Goal: Communication & Community: Share content

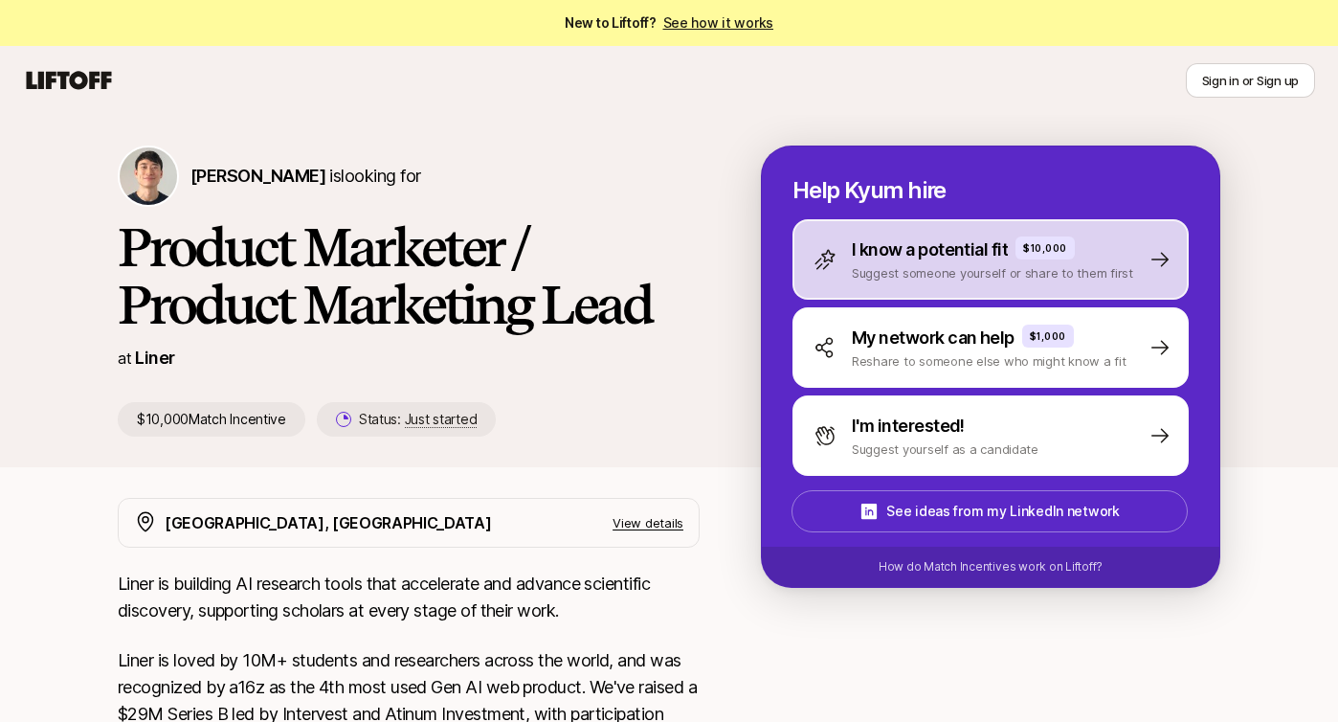
click at [865, 263] on p "Suggest someone yourself or share to them first" at bounding box center [992, 272] width 281 height 19
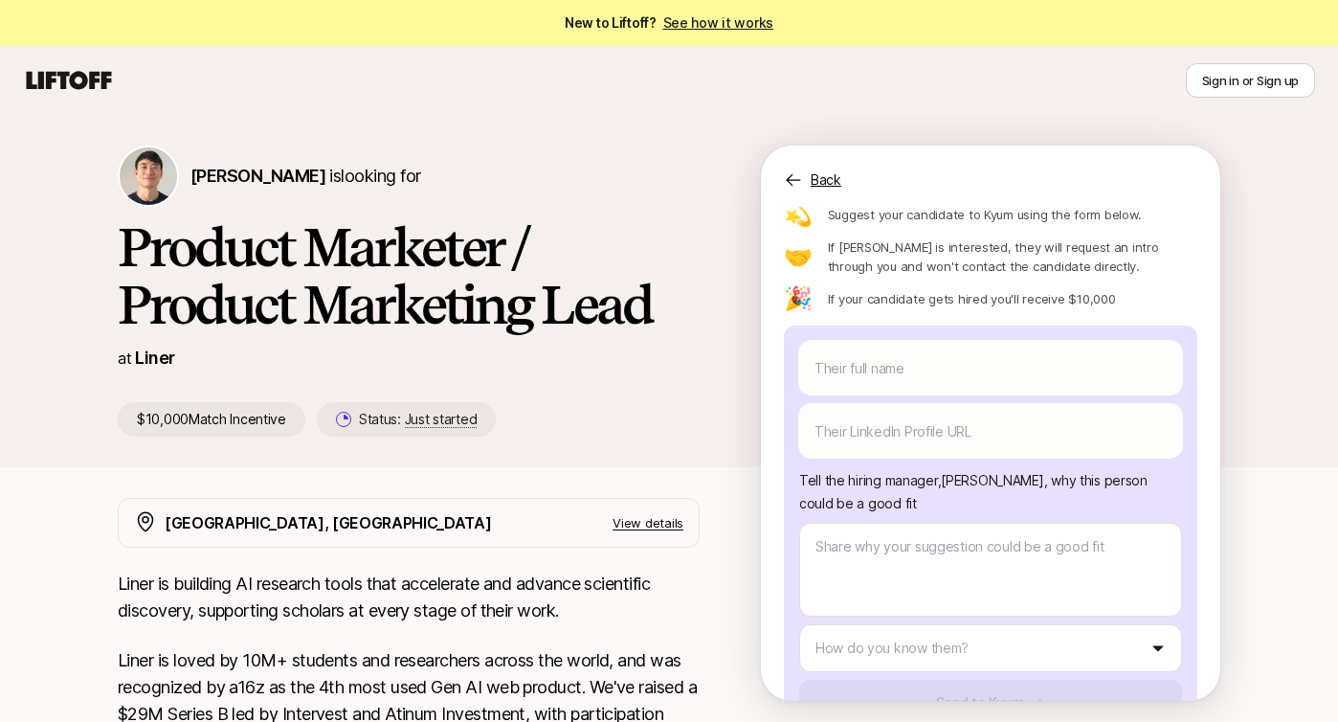
scroll to position [164, 0]
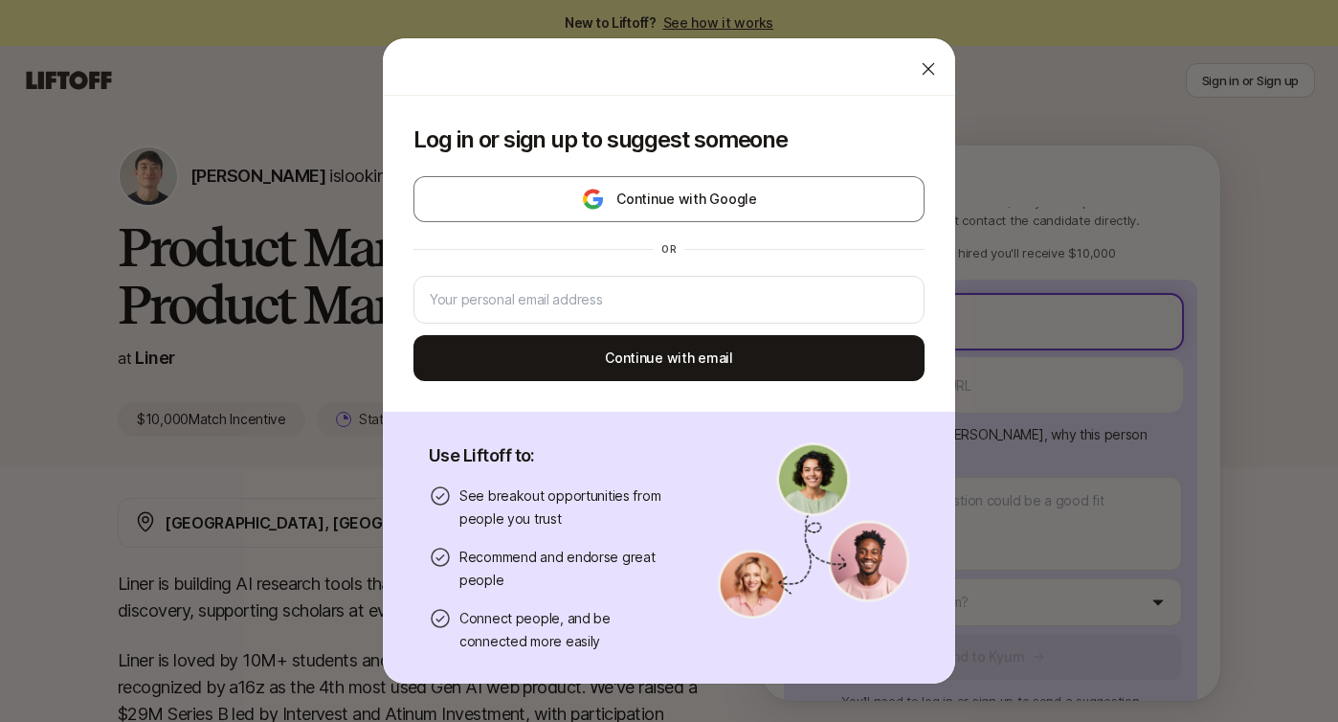
click at [889, 301] on body "New to Liftoff? See how it works Sign in or Sign up Sign in or Sign up [PERSON_…" at bounding box center [669, 361] width 1338 height 722
click at [929, 57] on div at bounding box center [928, 69] width 38 height 38
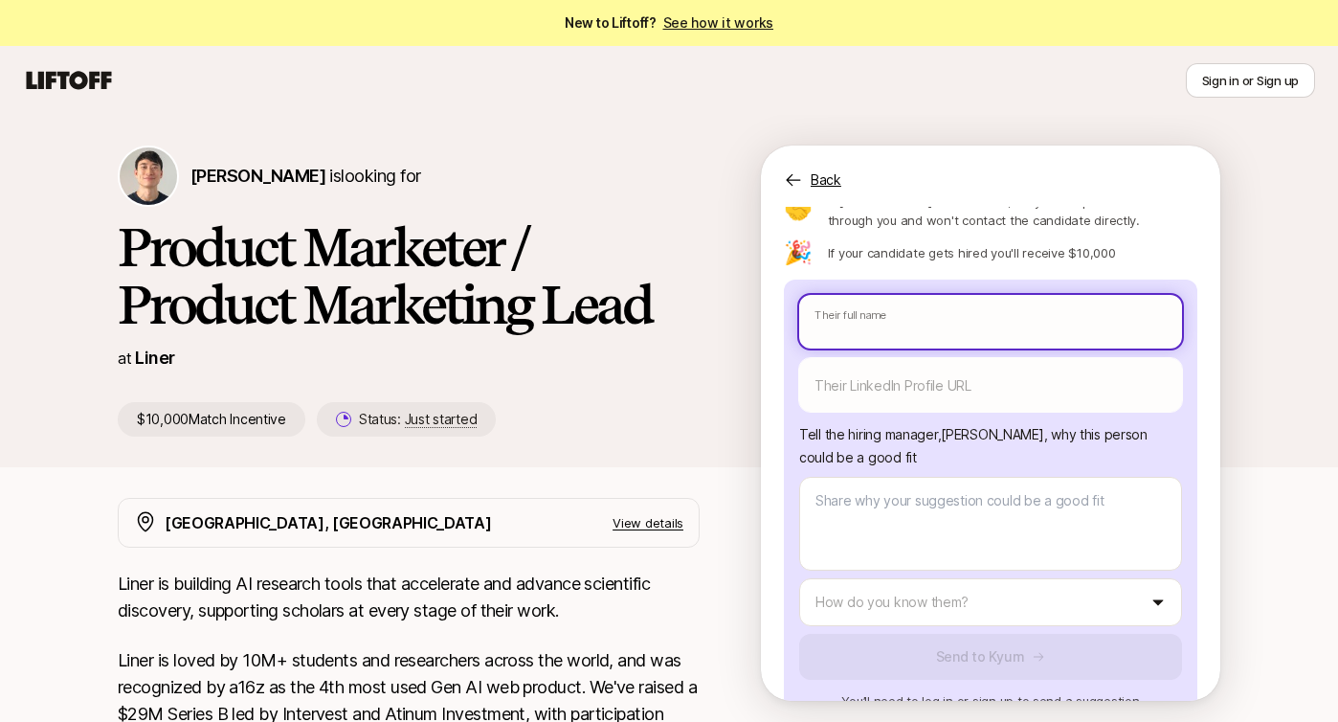
click at [904, 309] on body "New to Liftoff? See how it works Sign in or Sign up Sign in or Sign up [PERSON_…" at bounding box center [669, 361] width 1338 height 722
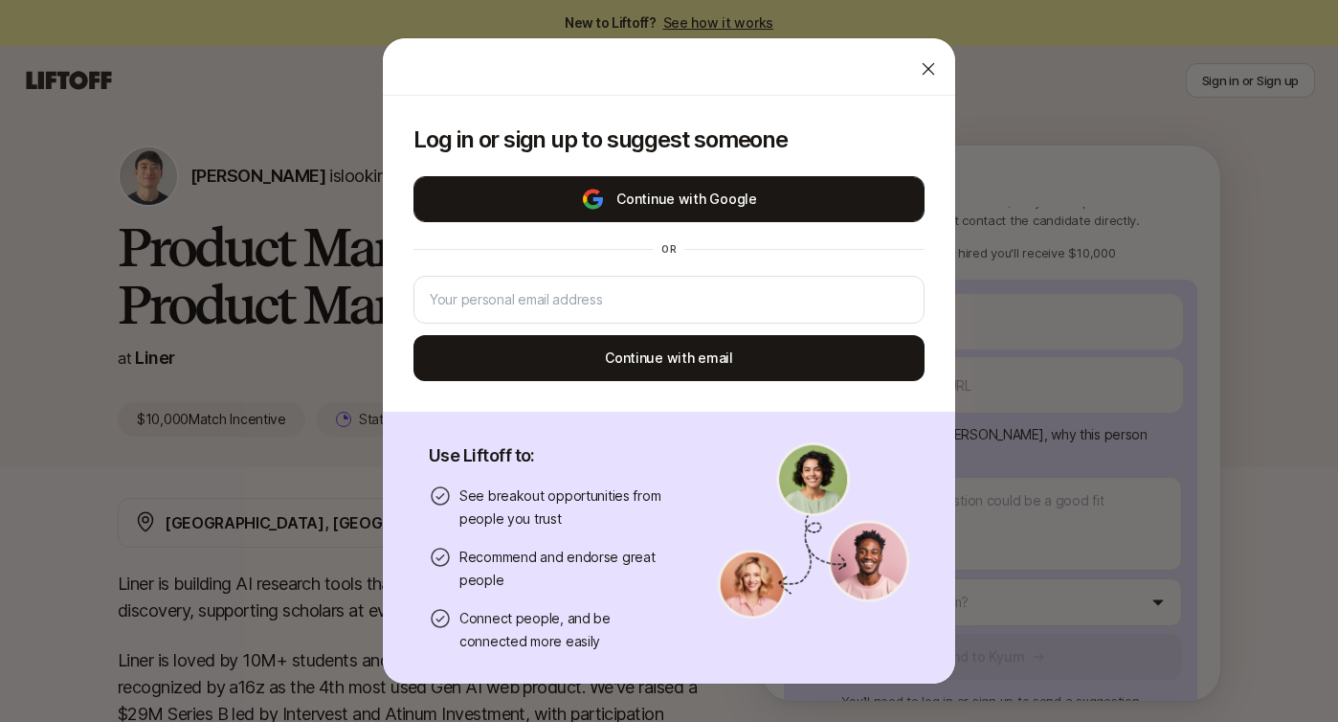
click at [825, 213] on button "Continue with Google" at bounding box center [668, 199] width 511 height 46
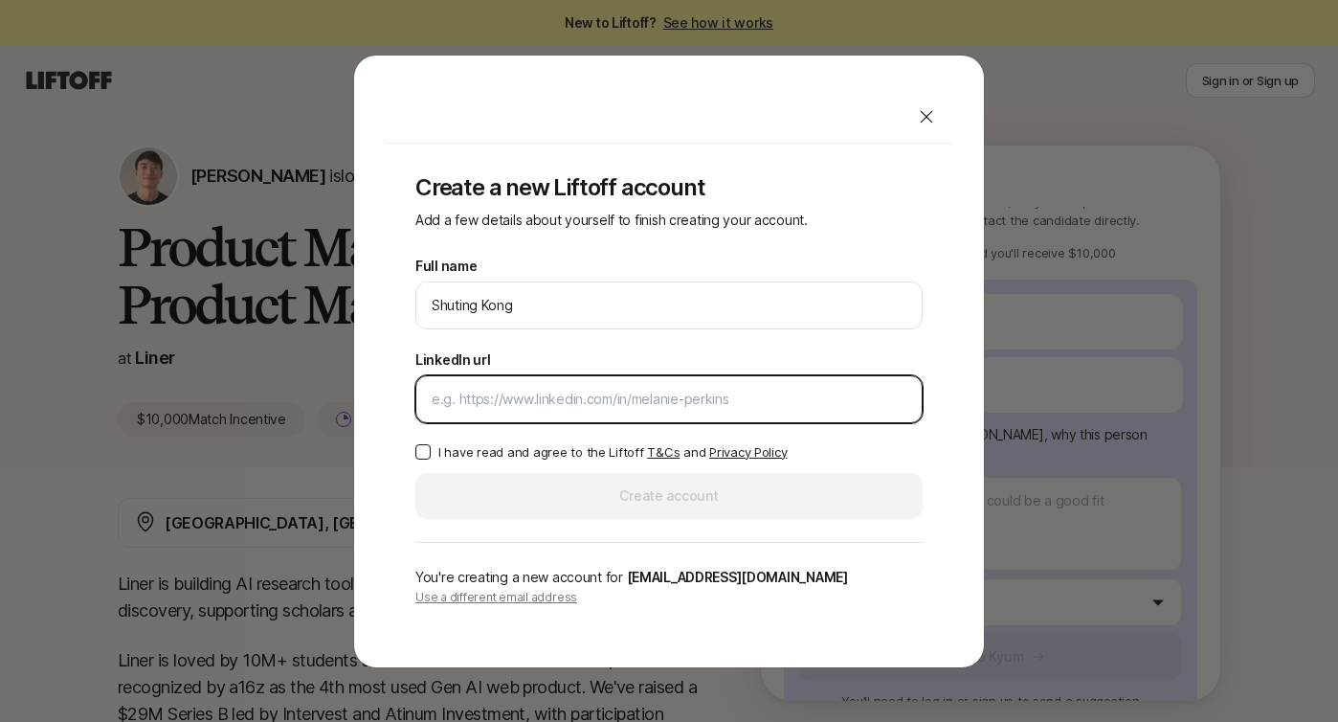
type textarea "x"
click at [542, 399] on input "LinkedIn url" at bounding box center [669, 399] width 475 height 23
paste input "[URL][DOMAIN_NAME]"
type input "[URL][DOMAIN_NAME]"
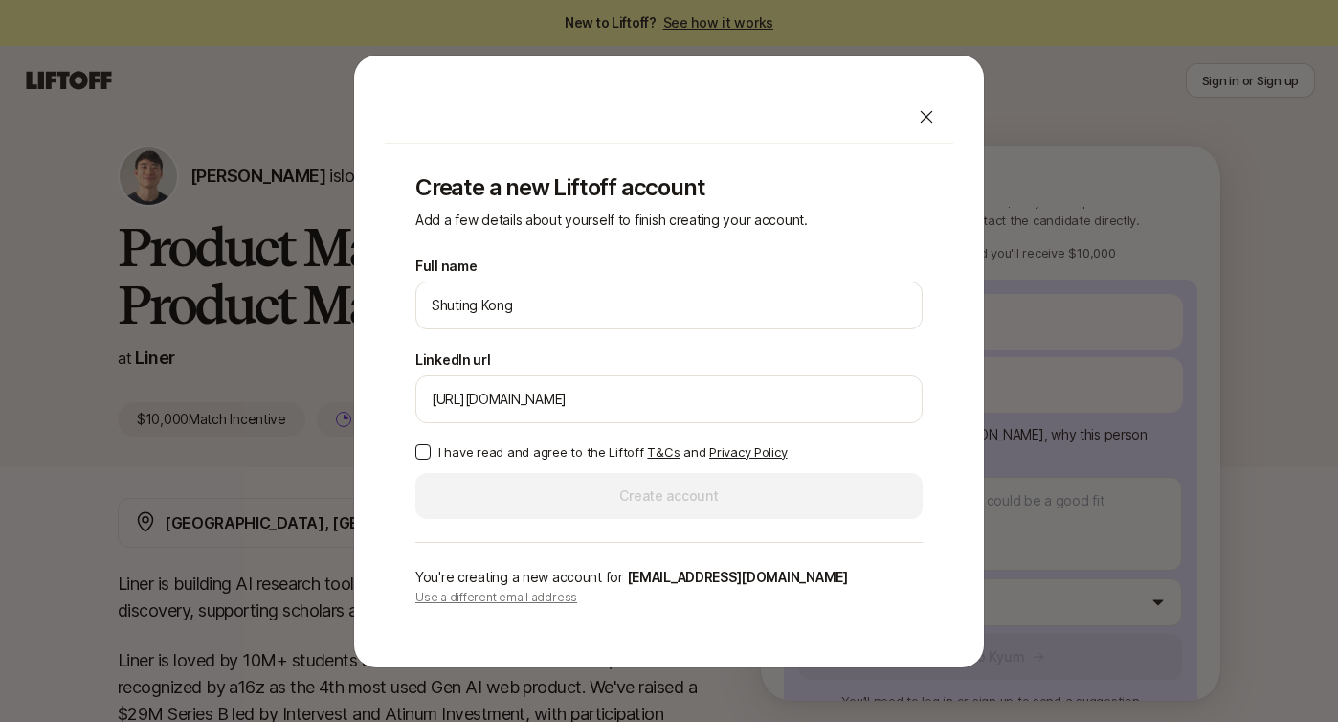
click at [497, 450] on p "I have read and agree to the Liftoff T&Cs and Privacy Policy" at bounding box center [612, 451] width 348 height 19
click at [431, 450] on button "I have read and agree to the Liftoff T&Cs and Privacy Policy" at bounding box center [422, 451] width 15 height 15
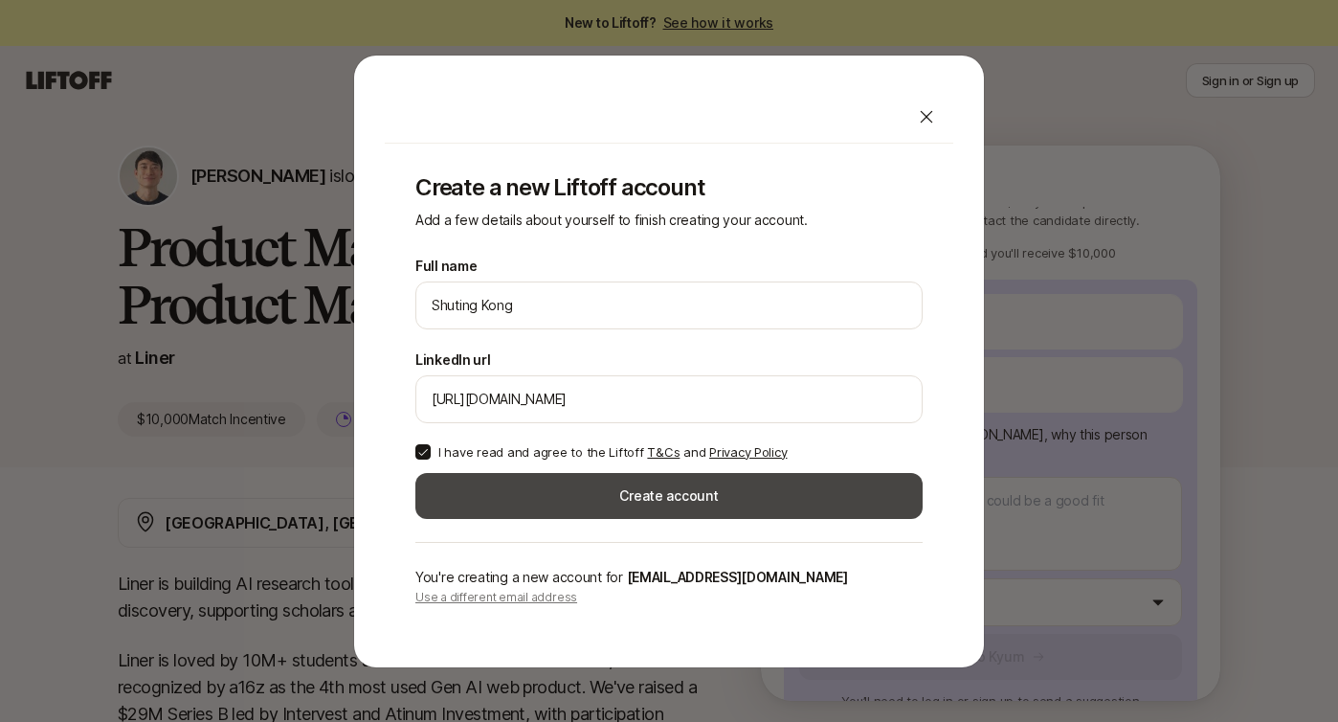
click at [524, 497] on button "Create account" at bounding box center [668, 496] width 507 height 46
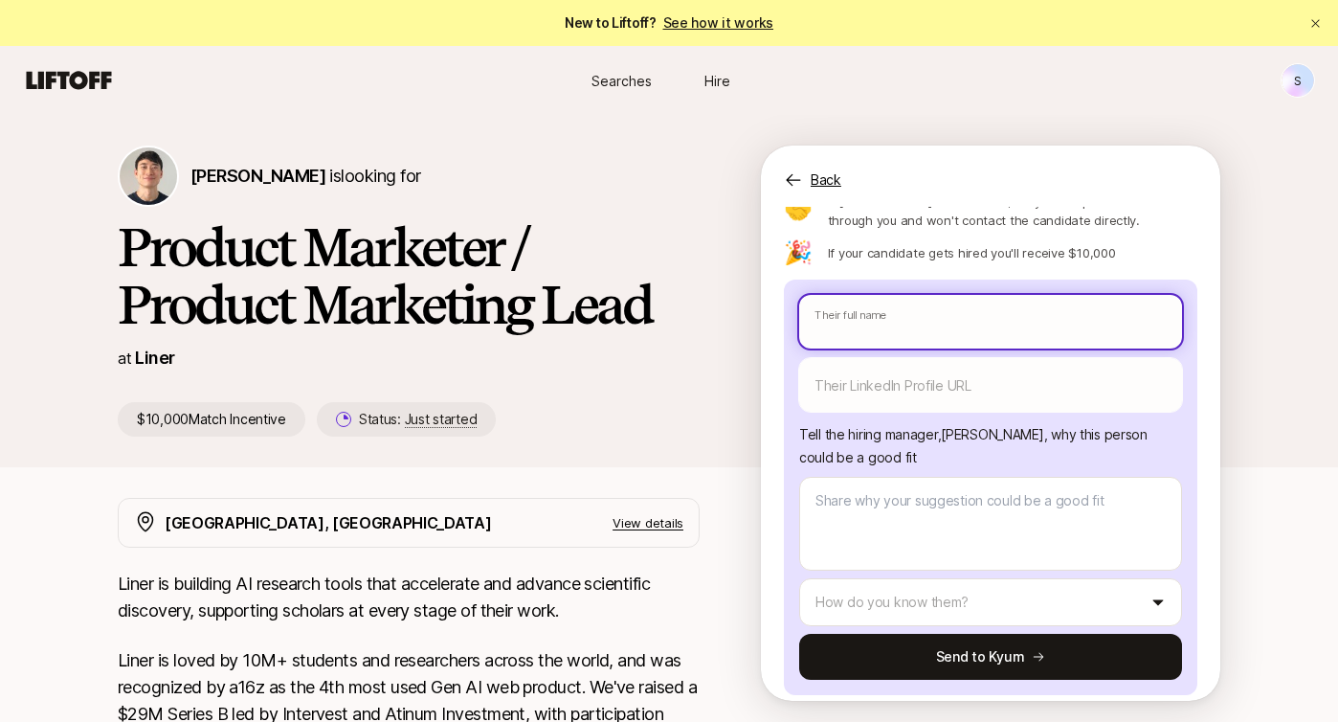
click at [889, 314] on input "text" at bounding box center [990, 322] width 383 height 54
type textarea "x"
type input "A"
type textarea "x"
type input "Ab"
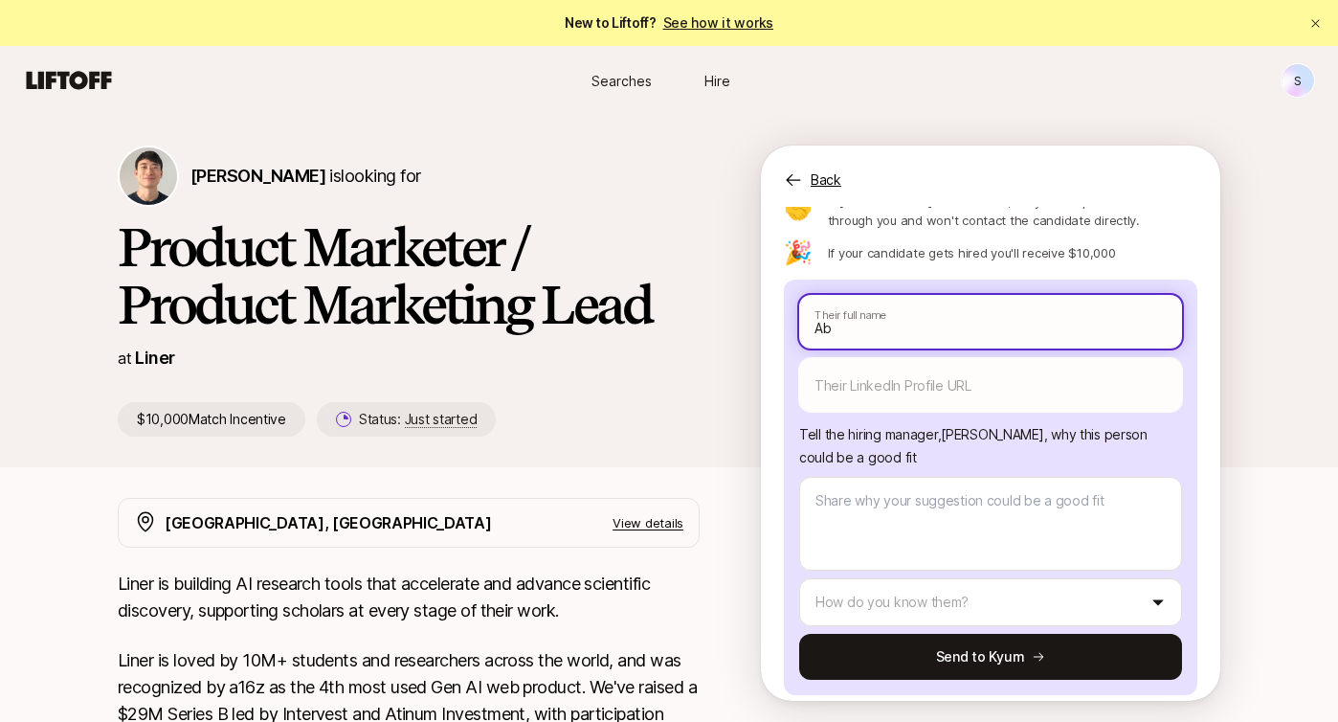
type textarea "x"
type input "Abi"
type textarea "x"
type input "[PERSON_NAME]"
type textarea "x"
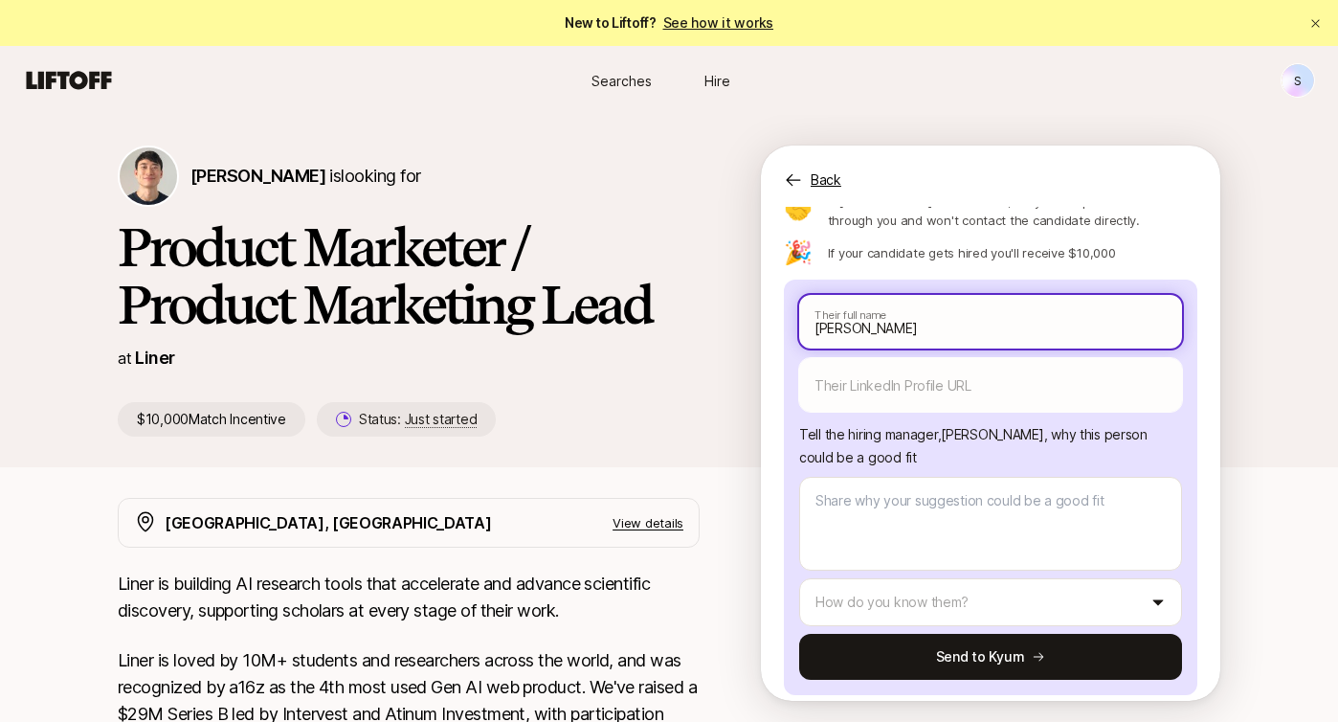
type input "[PERSON_NAME]"
type textarea "x"
type input "[PERSON_NAME] B"
type textarea "x"
type input "Abir Ba"
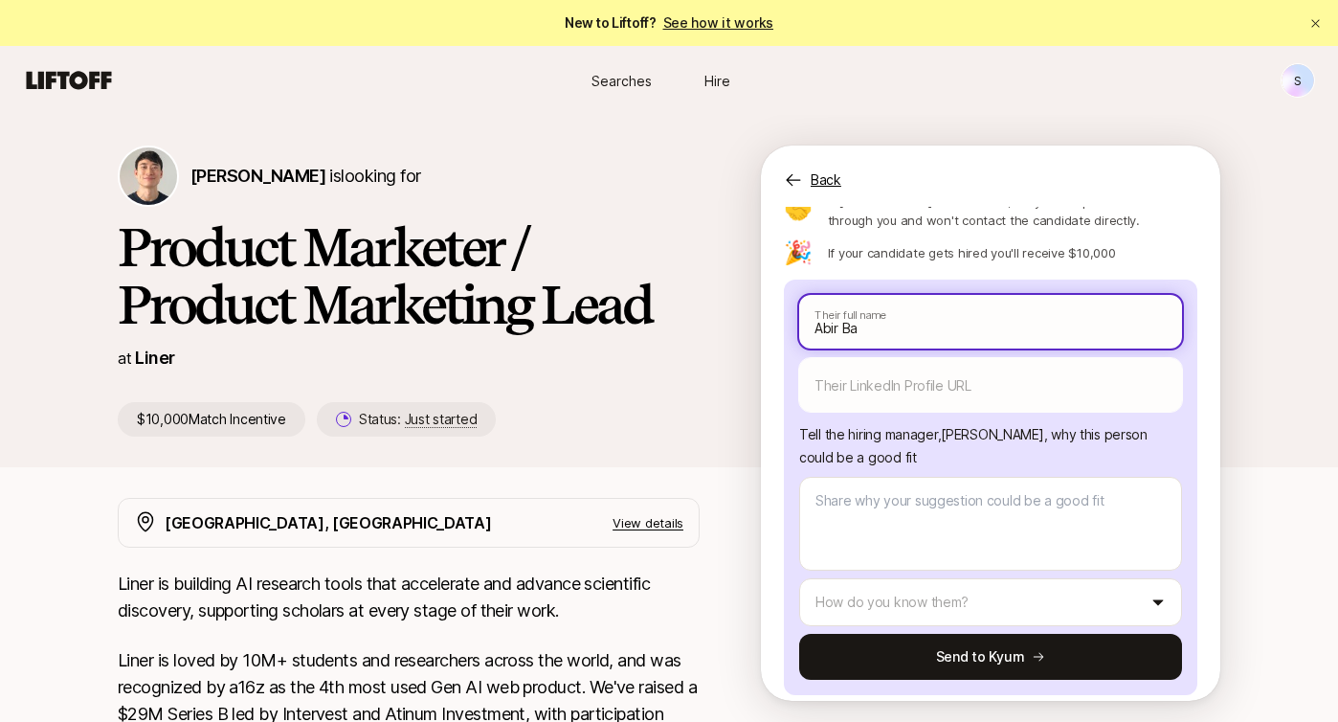
type textarea "x"
type input "[PERSON_NAME] Ban"
type textarea "x"
type input "[PERSON_NAME] Band"
type textarea "x"
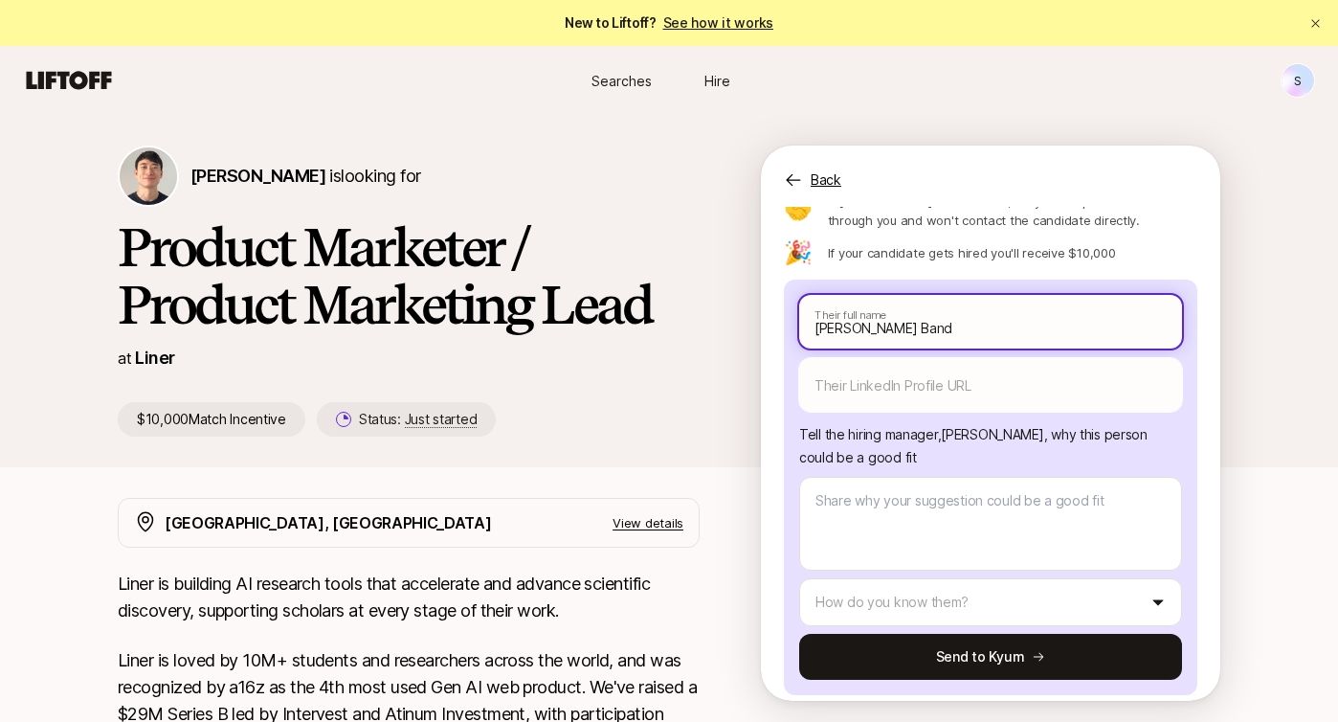
type input "[PERSON_NAME]"
type textarea "x"
type input "[PERSON_NAME]"
type textarea "x"
type input "[PERSON_NAME]"
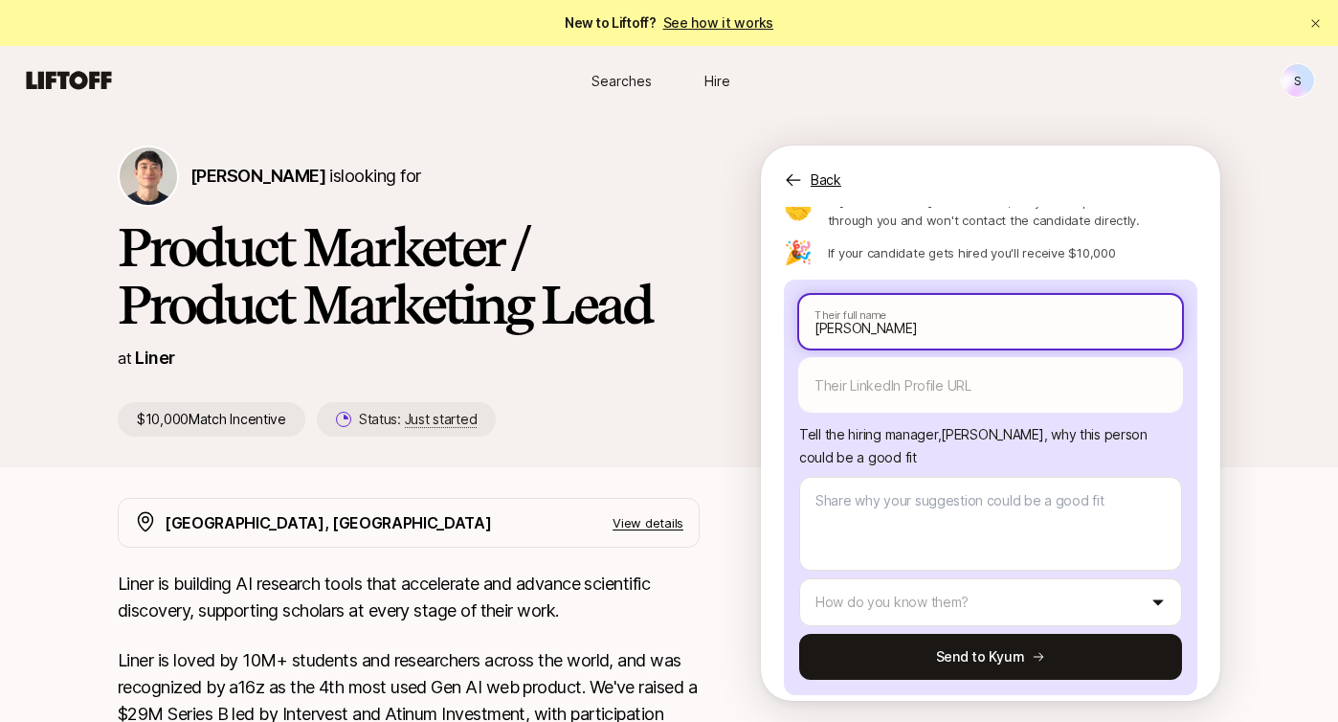
type textarea "x"
type input "[PERSON_NAME]"
type textarea "x"
type input "[PERSON_NAME]"
type textarea "x"
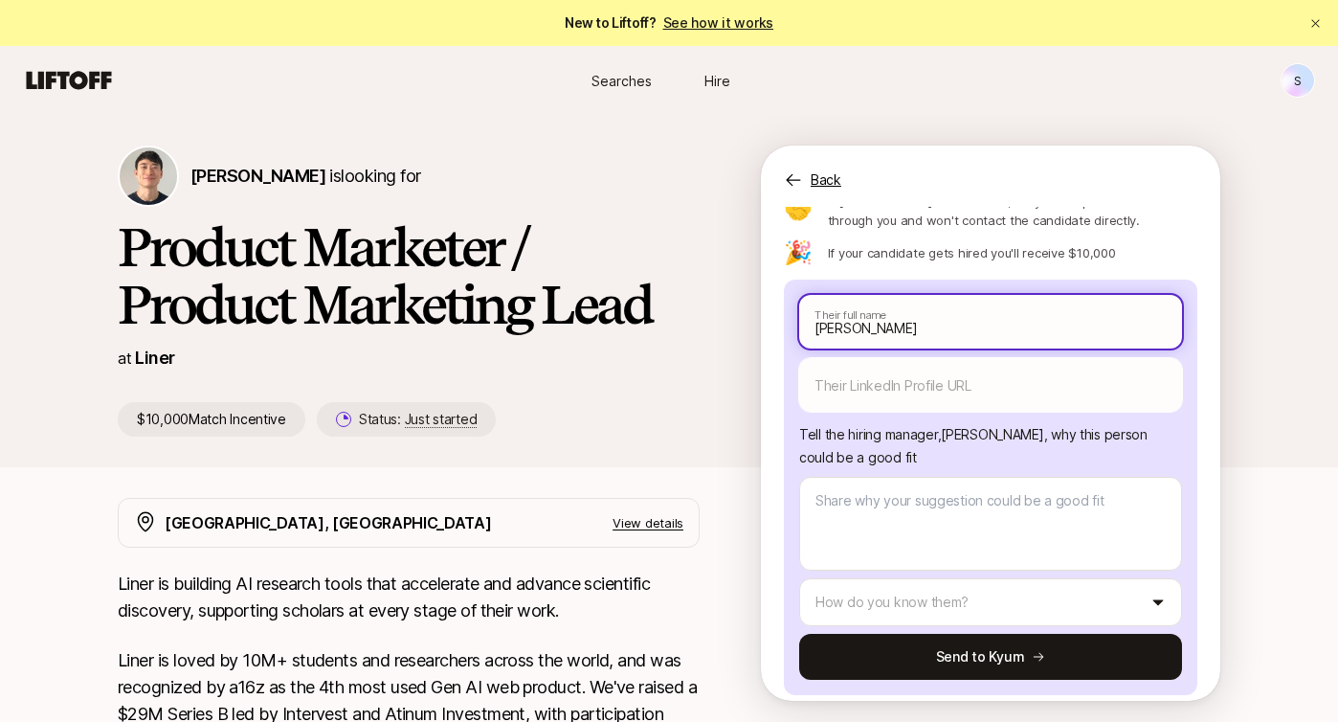
type input "[PERSON_NAME]"
type textarea "x"
type input "[PERSON_NAME]"
type textarea "x"
type input "[PERSON_NAME]"
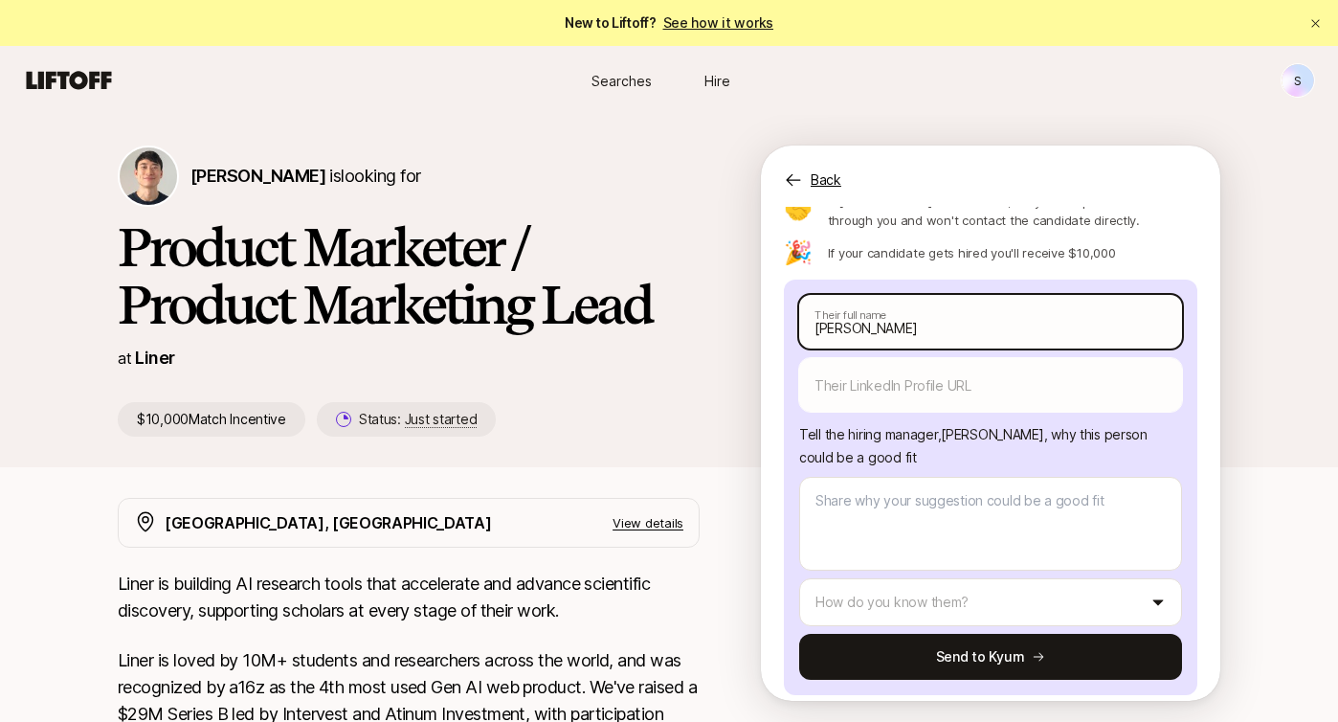
type textarea "x"
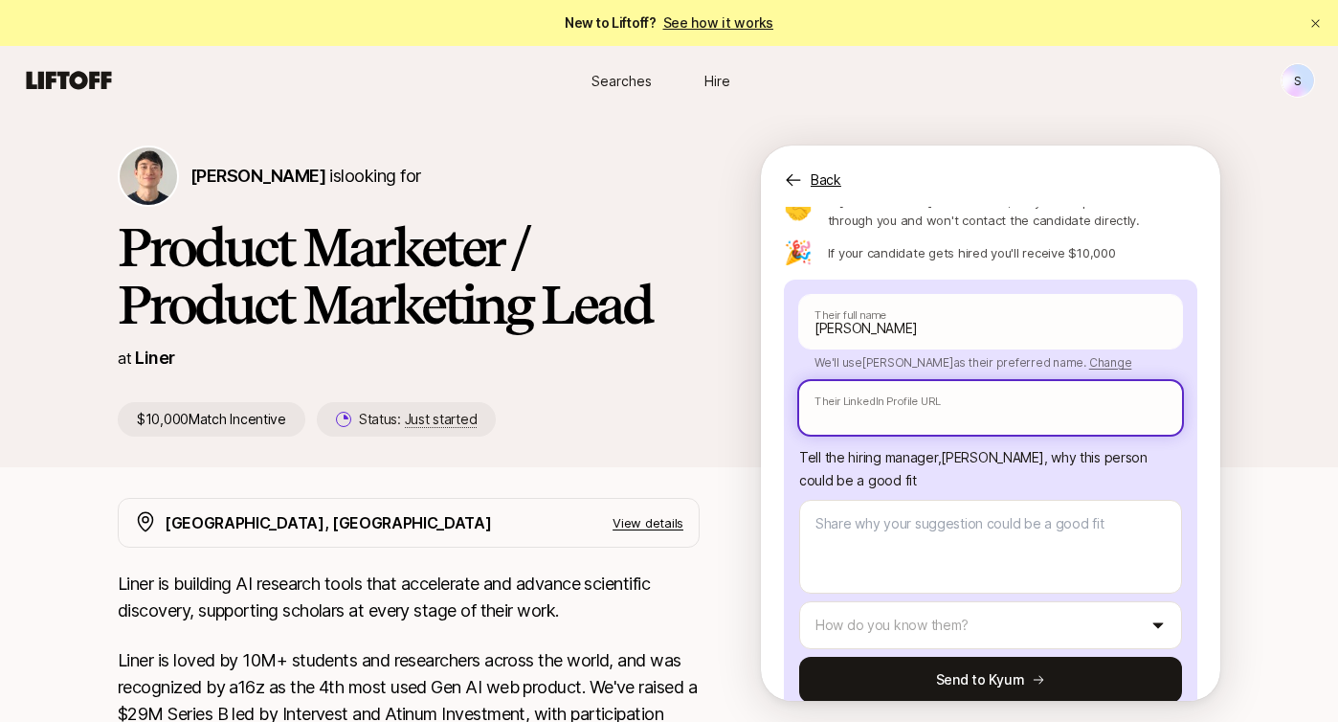
click at [873, 401] on input "text" at bounding box center [990, 408] width 383 height 54
paste input "[URL][DOMAIN_NAME]"
type input "[URL][DOMAIN_NAME]"
type textarea "x"
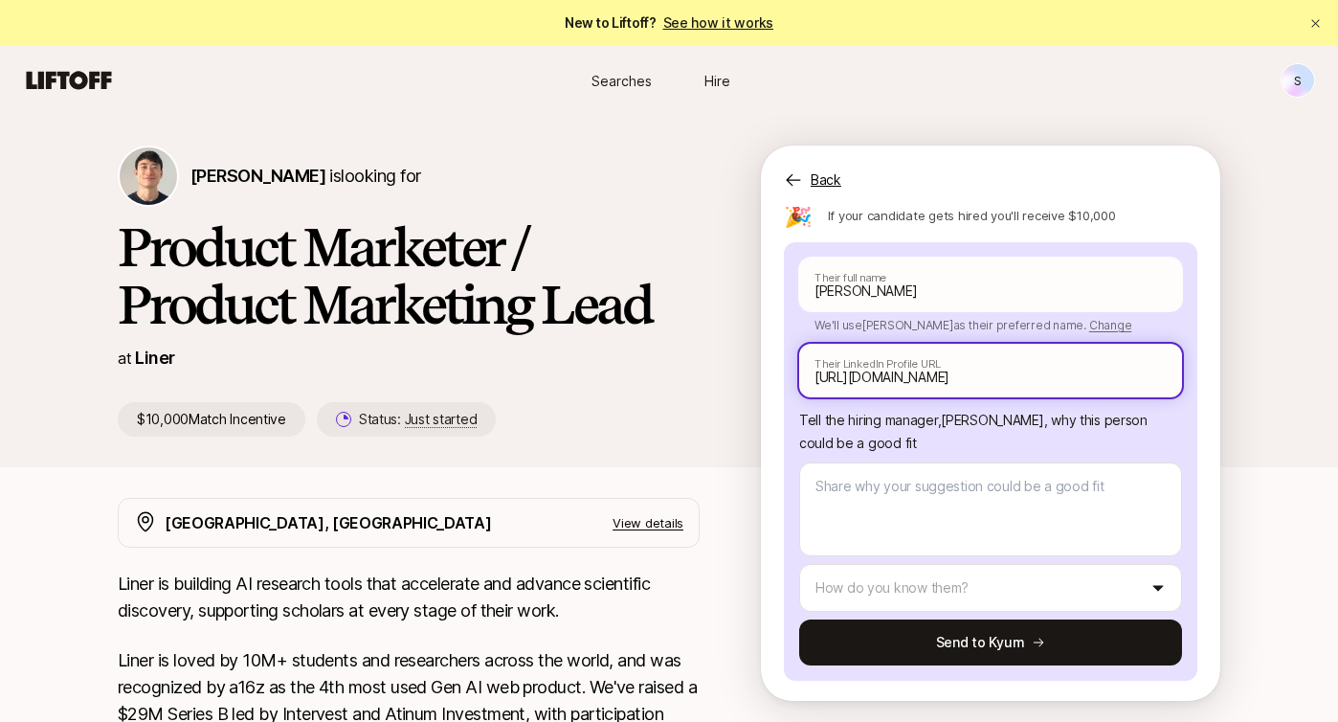
scroll to position [203, 0]
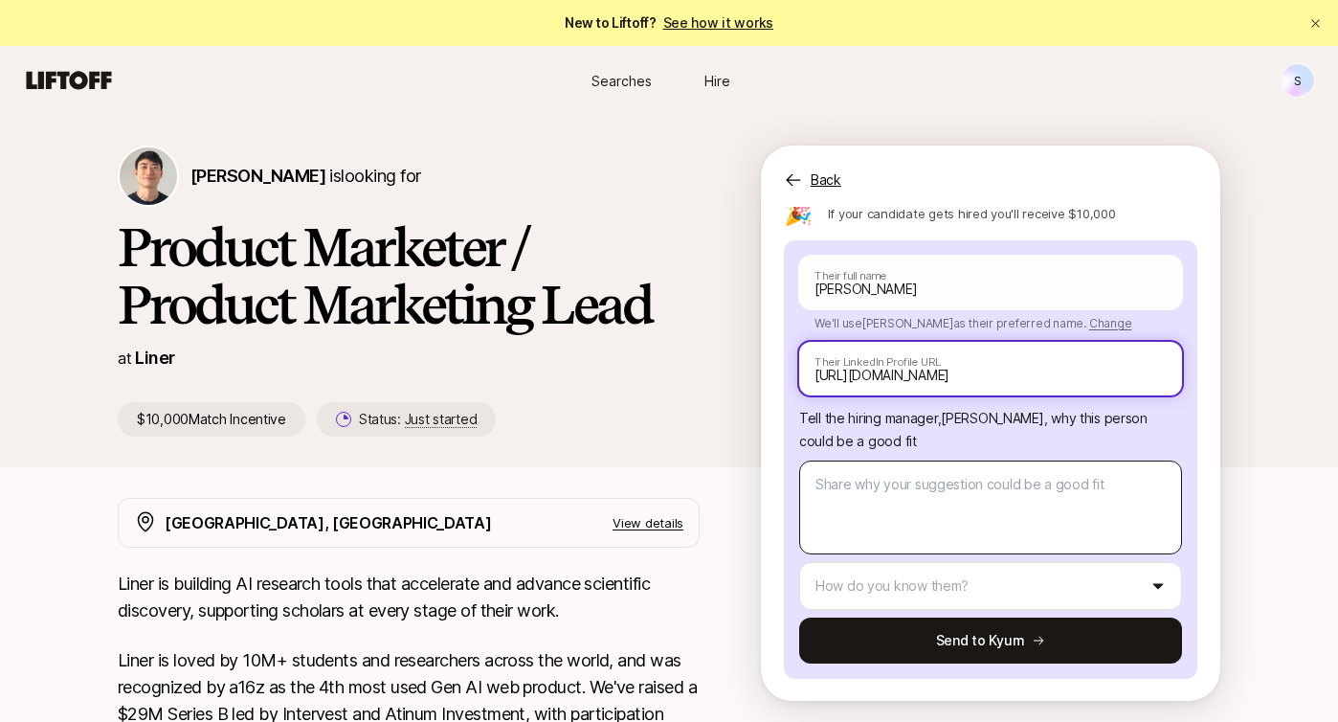
type input "[URL][DOMAIN_NAME]"
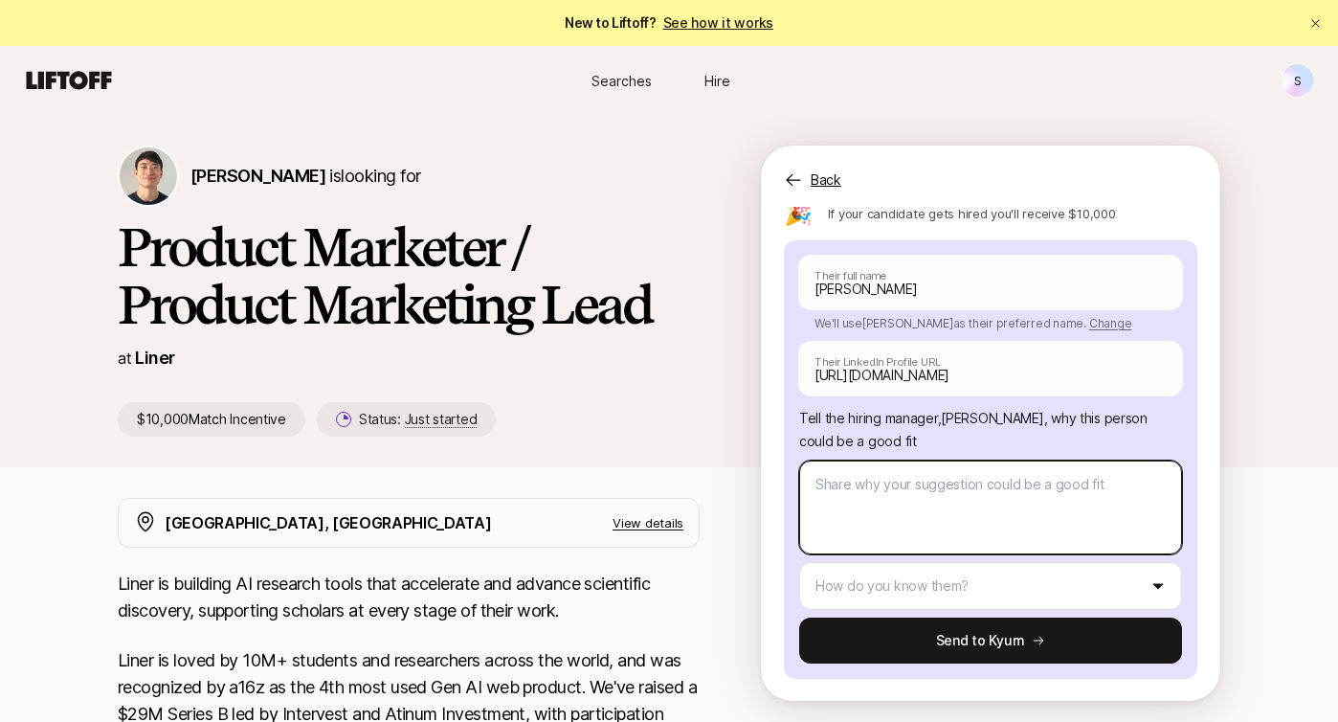
click at [874, 500] on textarea at bounding box center [990, 507] width 383 height 94
type textarea "x"
type textarea "B"
type textarea "x"
type textarea "Ba"
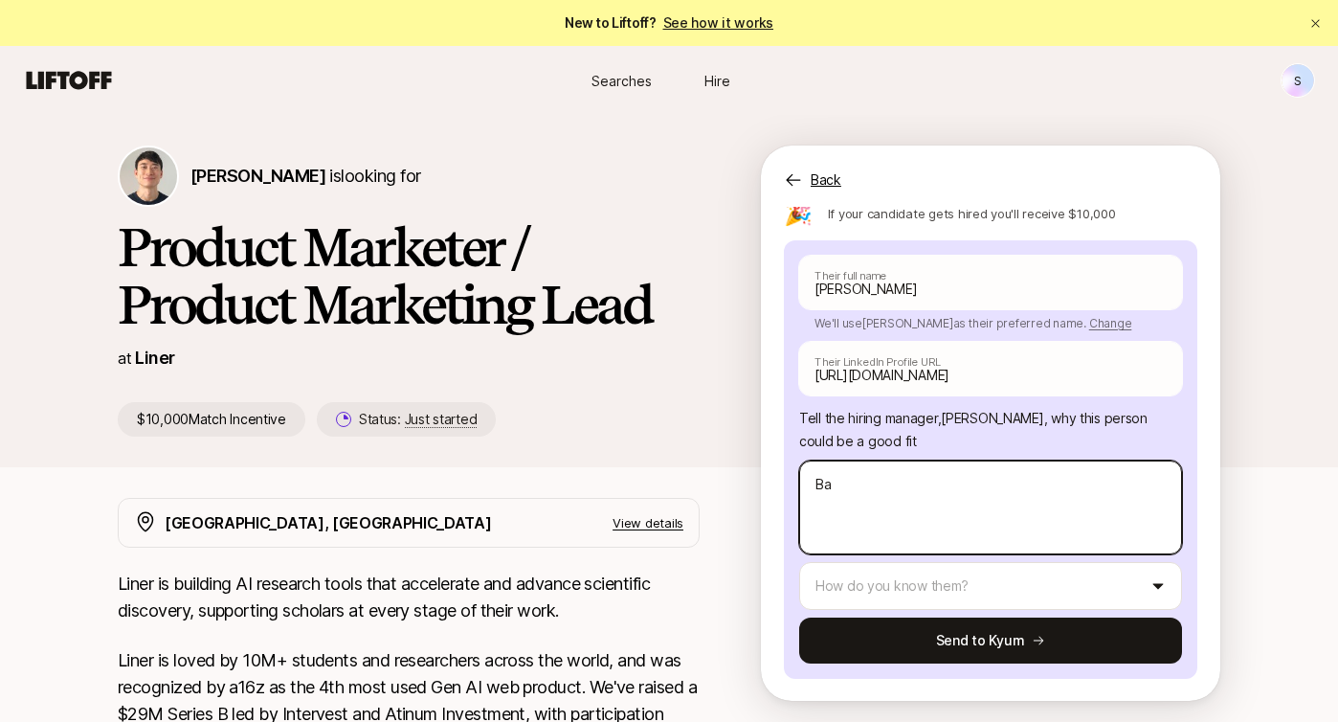
type textarea "x"
type textarea "Ban"
type textarea "x"
type textarea "Band"
type textarea "x"
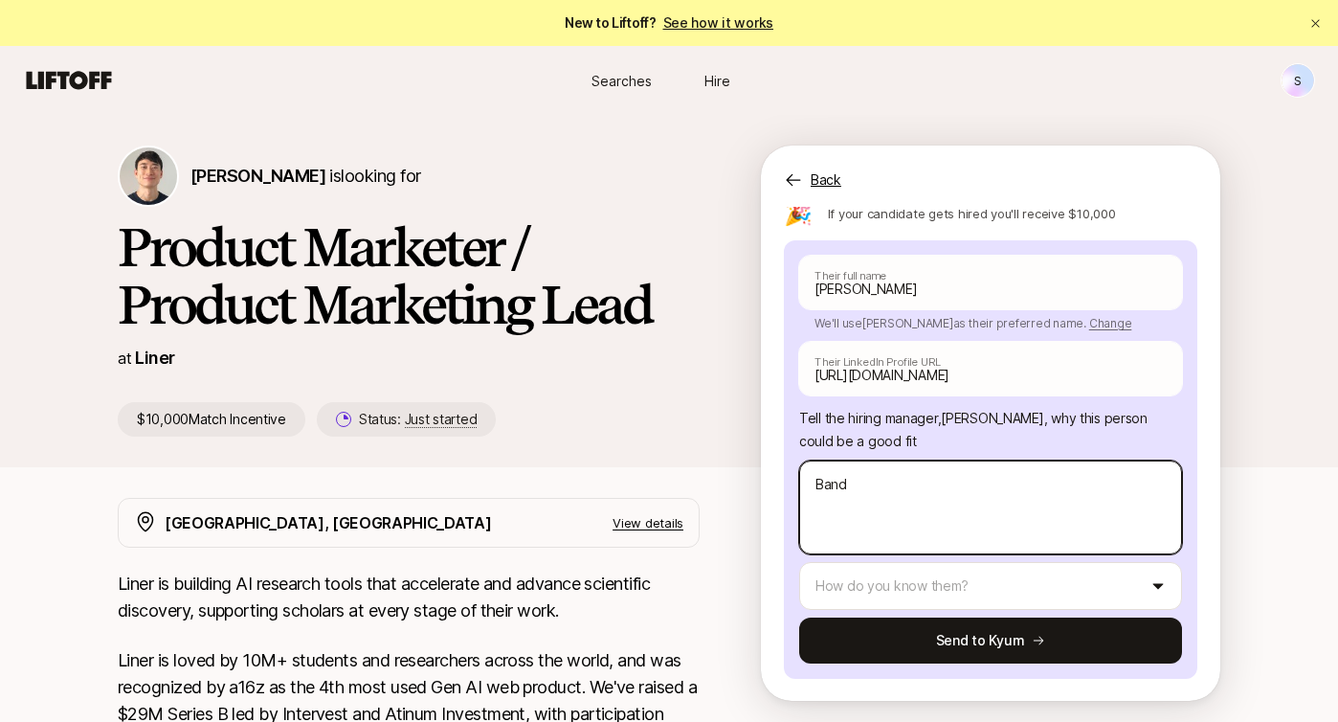
type textarea "[PERSON_NAME]"
type textarea "x"
type textarea "[PERSON_NAME]"
type textarea "x"
type textarea "[PERSON_NAME] i"
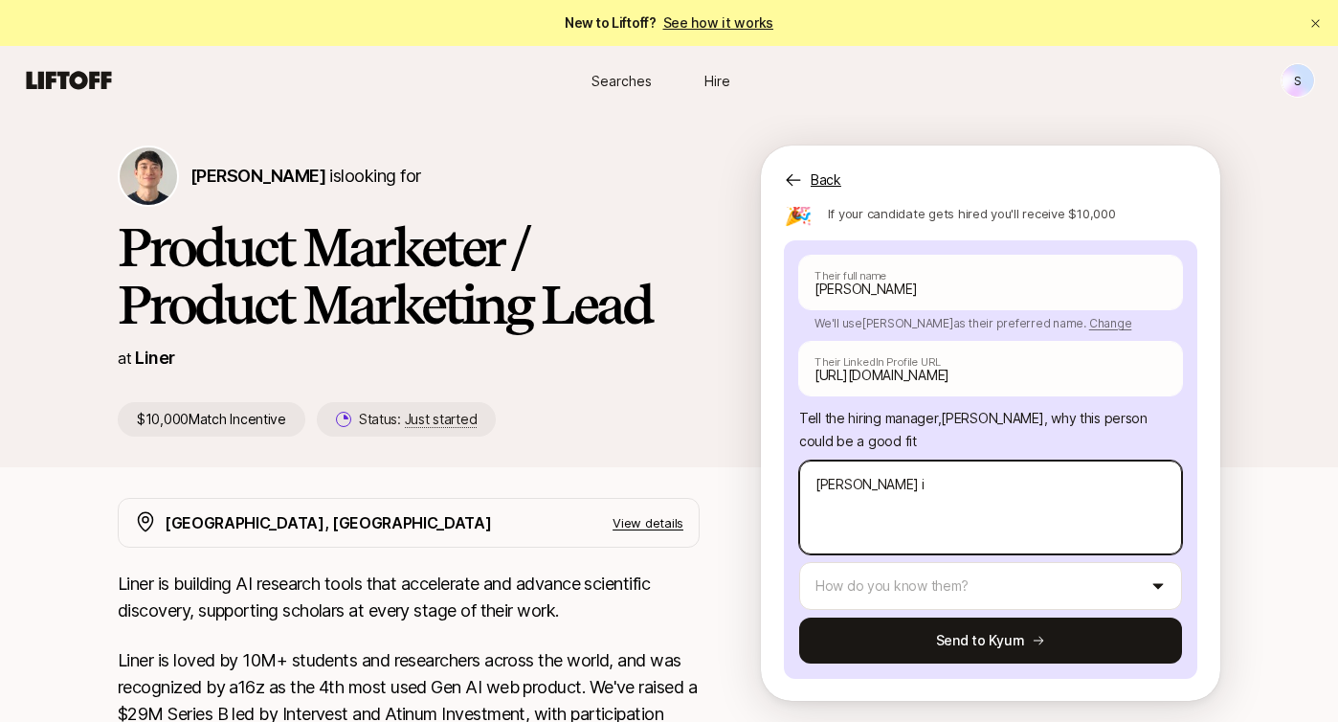
type textarea "x"
type textarea "[PERSON_NAME] is"
type textarea "x"
type textarea "[PERSON_NAME] is c"
type textarea "x"
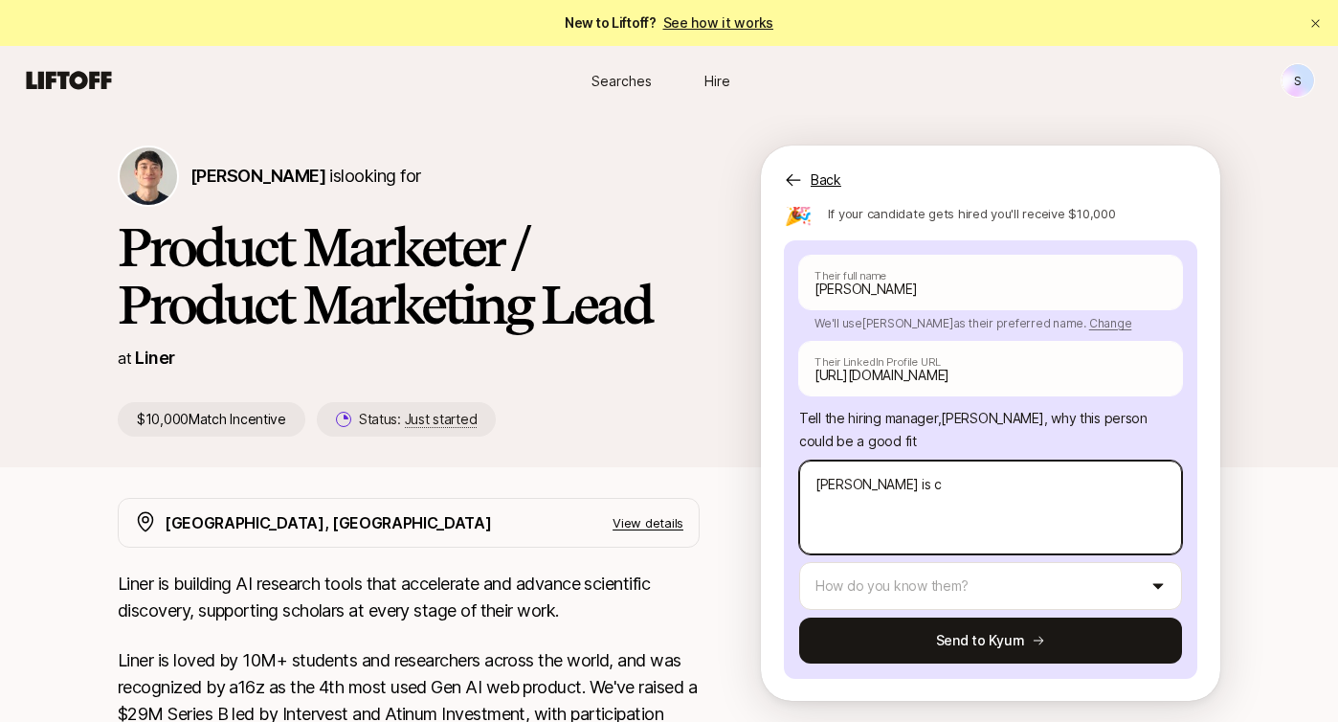
type textarea "[PERSON_NAME] is cu"
type textarea "x"
type textarea "[PERSON_NAME] is cur"
type textarea "x"
type textarea "[PERSON_NAME] is curr"
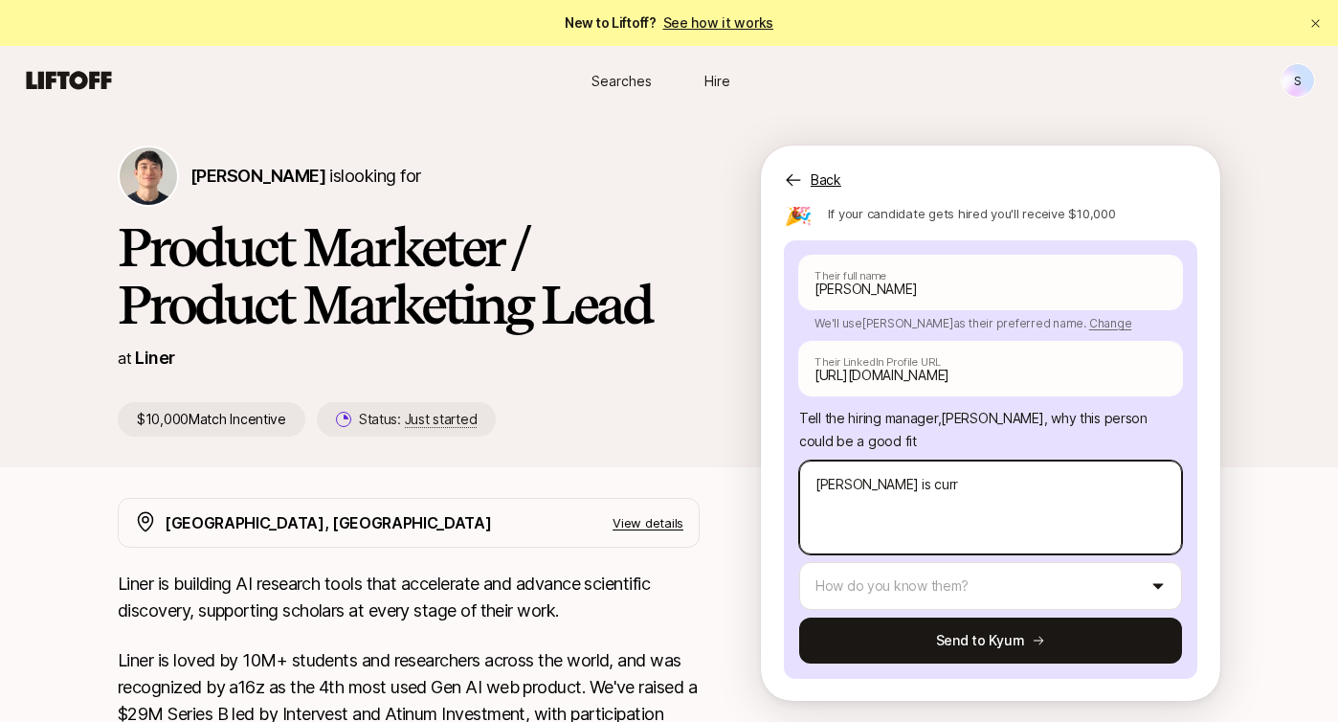
type textarea "x"
type textarea "[PERSON_NAME] is curre"
type textarea "x"
type textarea "[PERSON_NAME] is [PERSON_NAME]"
type textarea "x"
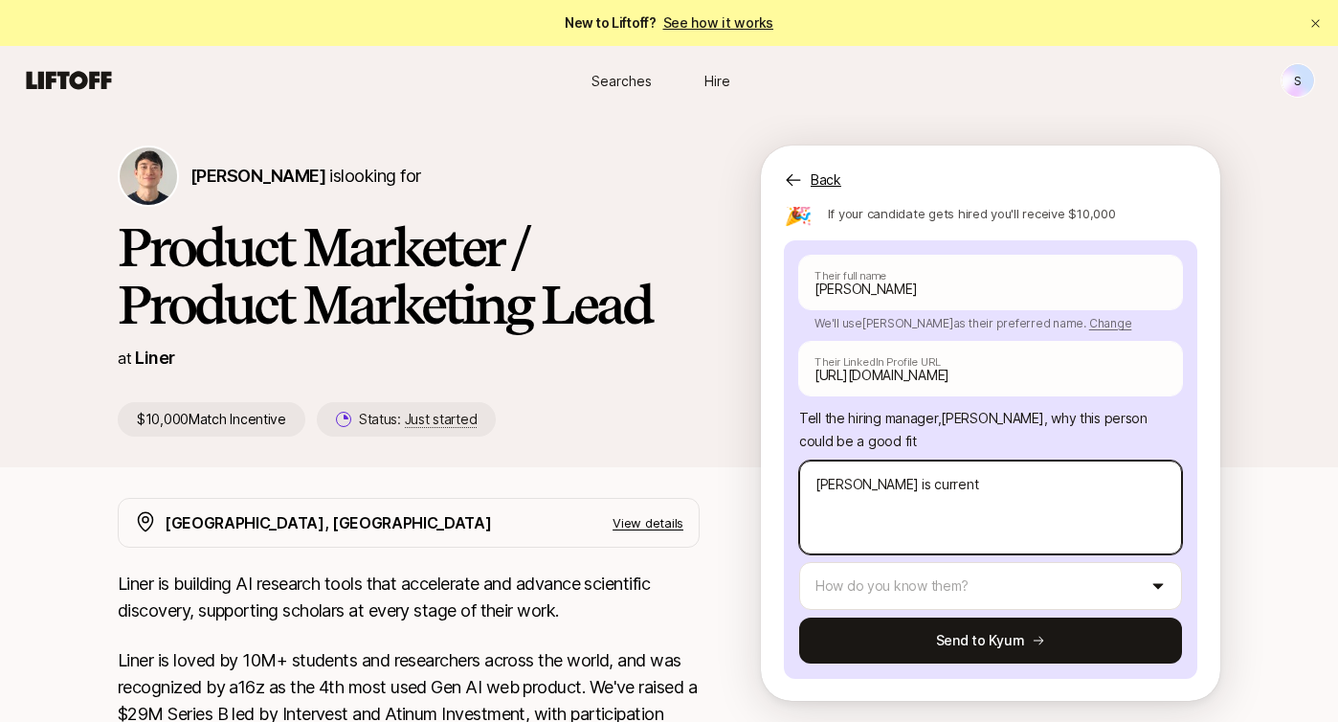
type textarea "[PERSON_NAME] is currentl"
type textarea "x"
type textarea "[PERSON_NAME] is currently"
type textarea "x"
type textarea "[PERSON_NAME] is currently a"
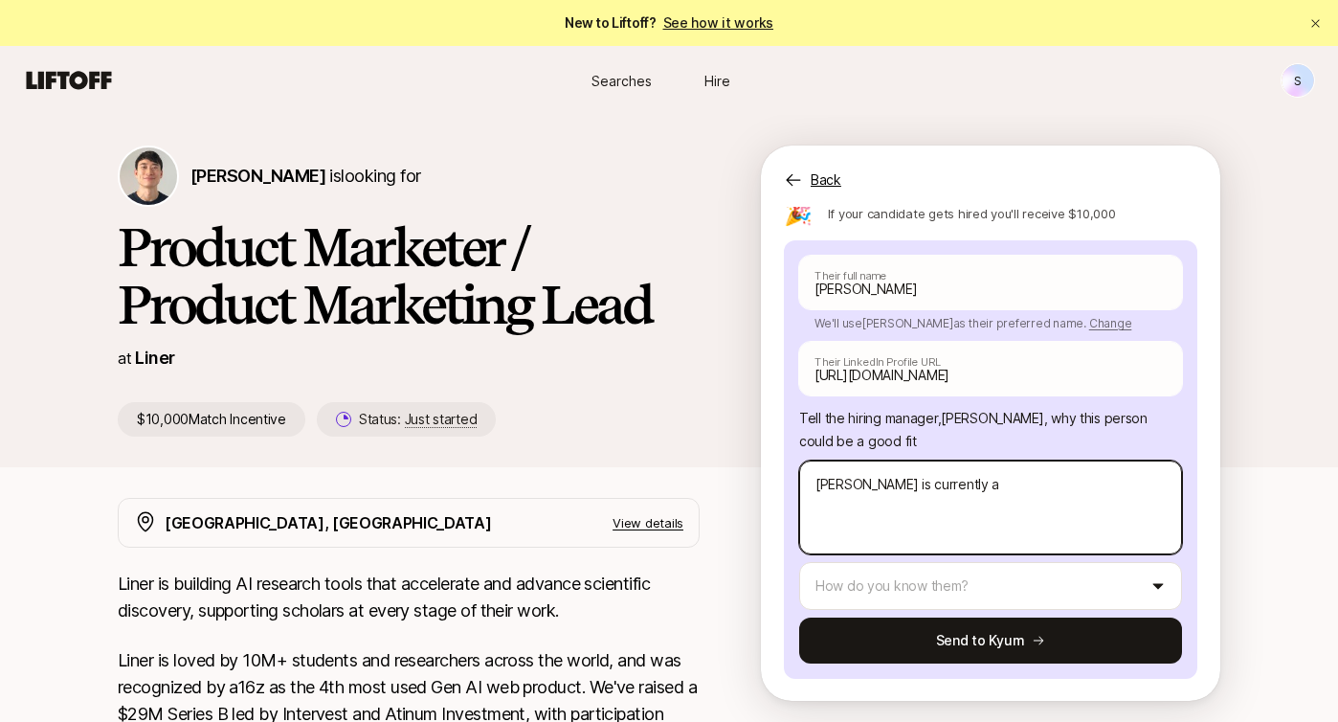
type textarea "x"
type textarea "[PERSON_NAME] is currently at"
type textarea "x"
type textarea "[PERSON_NAME] is currently at"
type textarea "x"
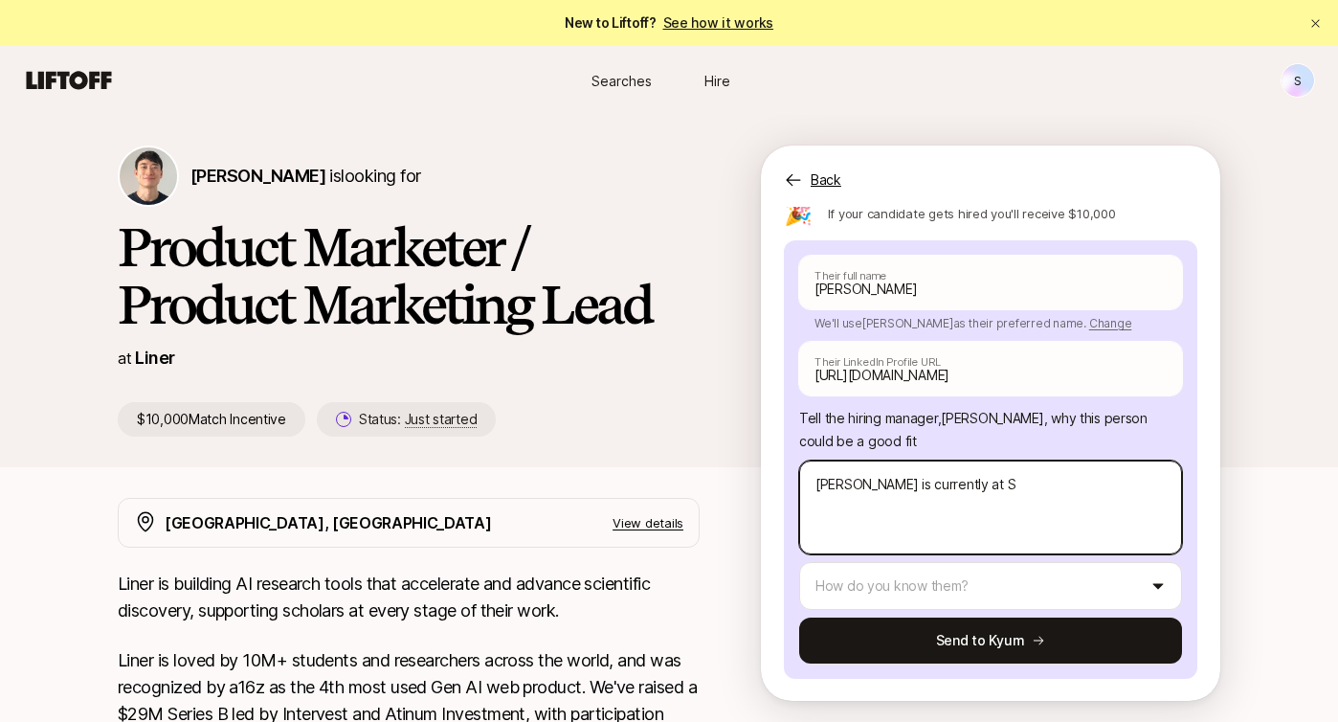
type textarea "[PERSON_NAME] is currently at Sa"
type textarea "x"
type textarea "[PERSON_NAME] is currently at [GEOGRAPHIC_DATA]"
type textarea "x"
type textarea "[PERSON_NAME] is currently at Sale"
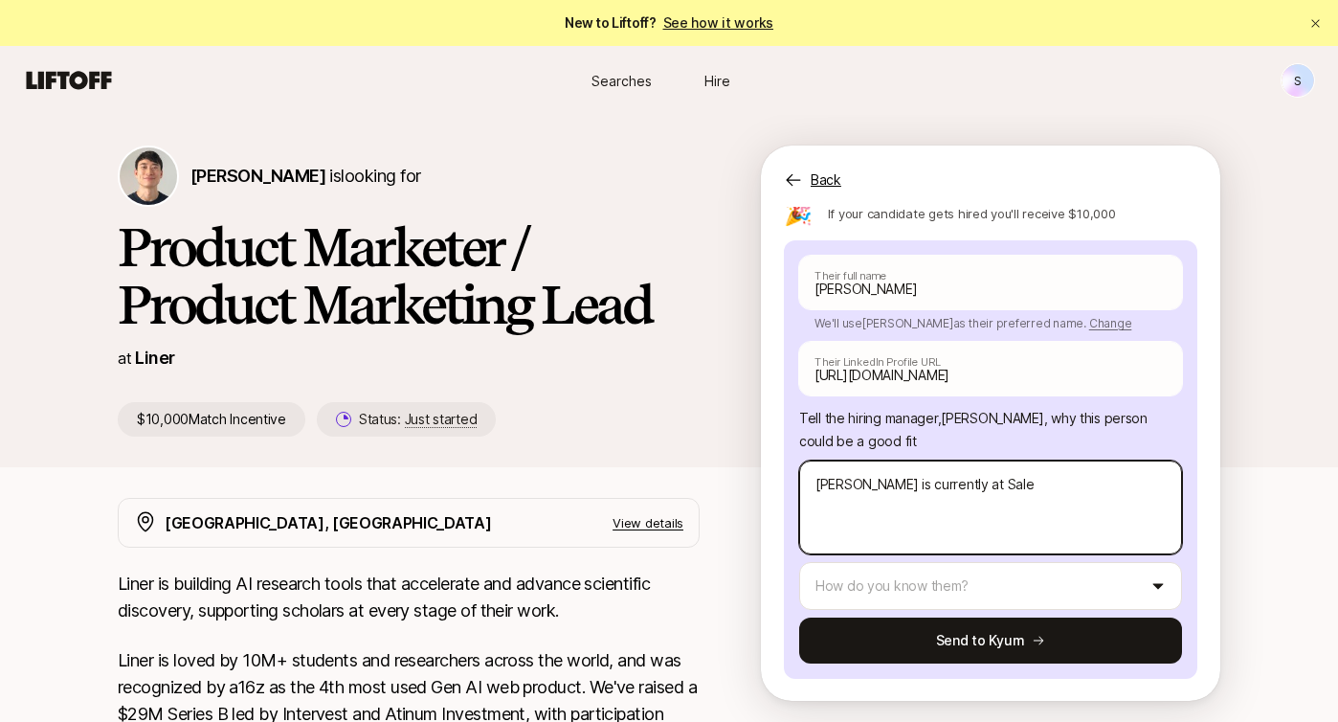
type textarea "x"
type textarea "[PERSON_NAME] is currently at Sales"
type textarea "x"
type textarea "[PERSON_NAME] is currently at Salesf"
type textarea "x"
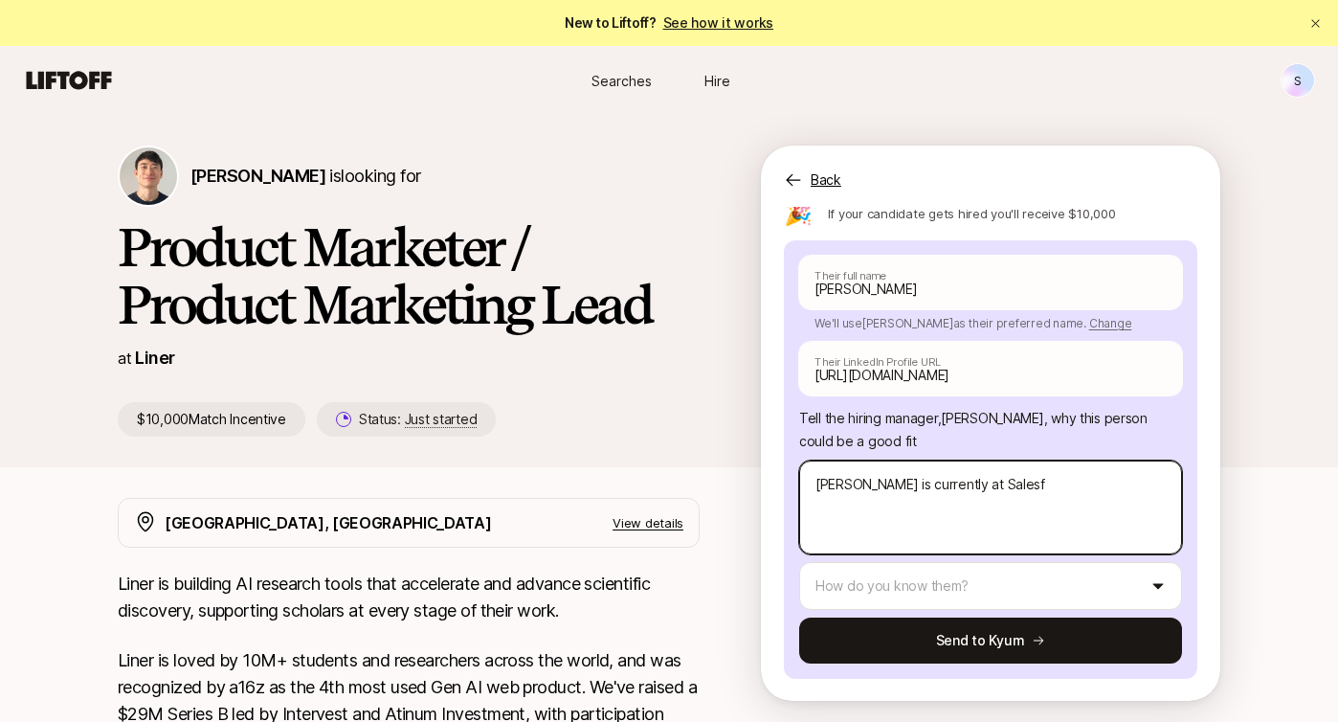
type textarea "[PERSON_NAME] is currently at Salesfo"
type textarea "x"
type textarea "[PERSON_NAME] is currently at [GEOGRAPHIC_DATA]"
type textarea "x"
type textarea "[PERSON_NAME] is currently at [GEOGRAPHIC_DATA]"
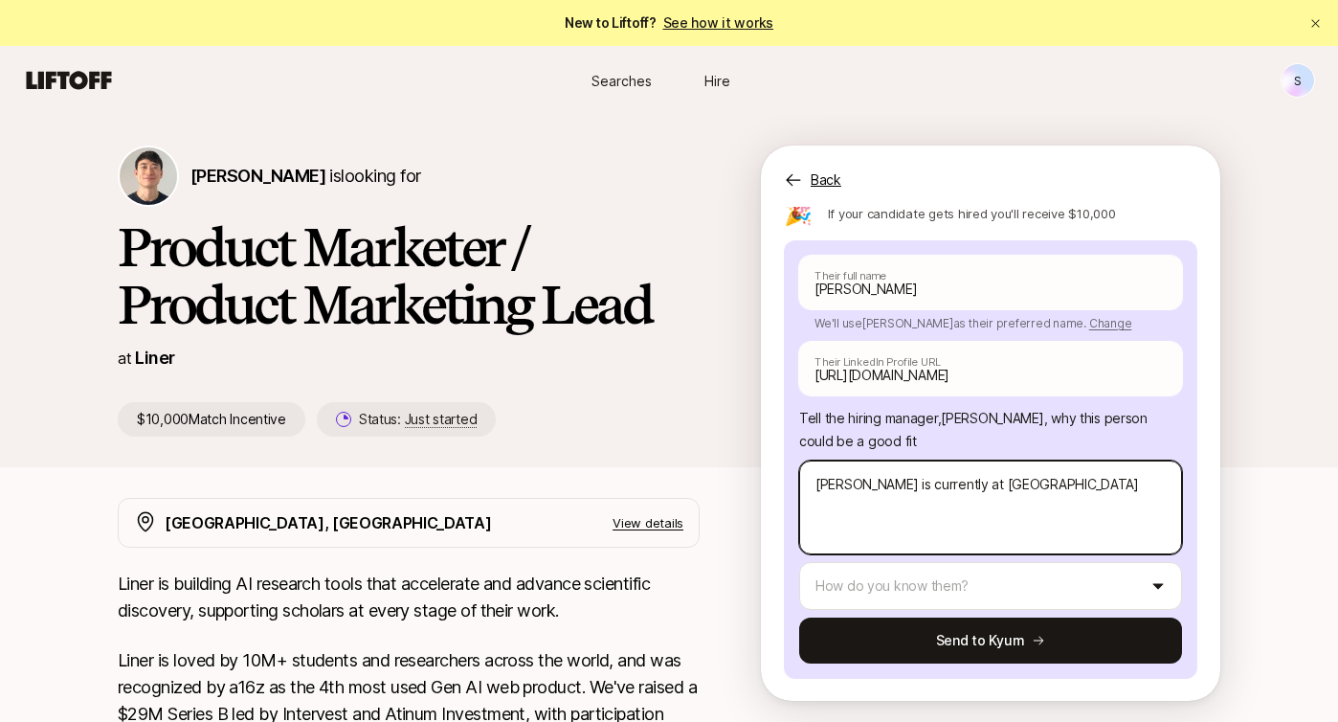
type textarea "x"
type textarea "[PERSON_NAME] is currently at Salesforce"
type textarea "x"
type textarea "[PERSON_NAME] is currently at Salesforce"
type textarea "x"
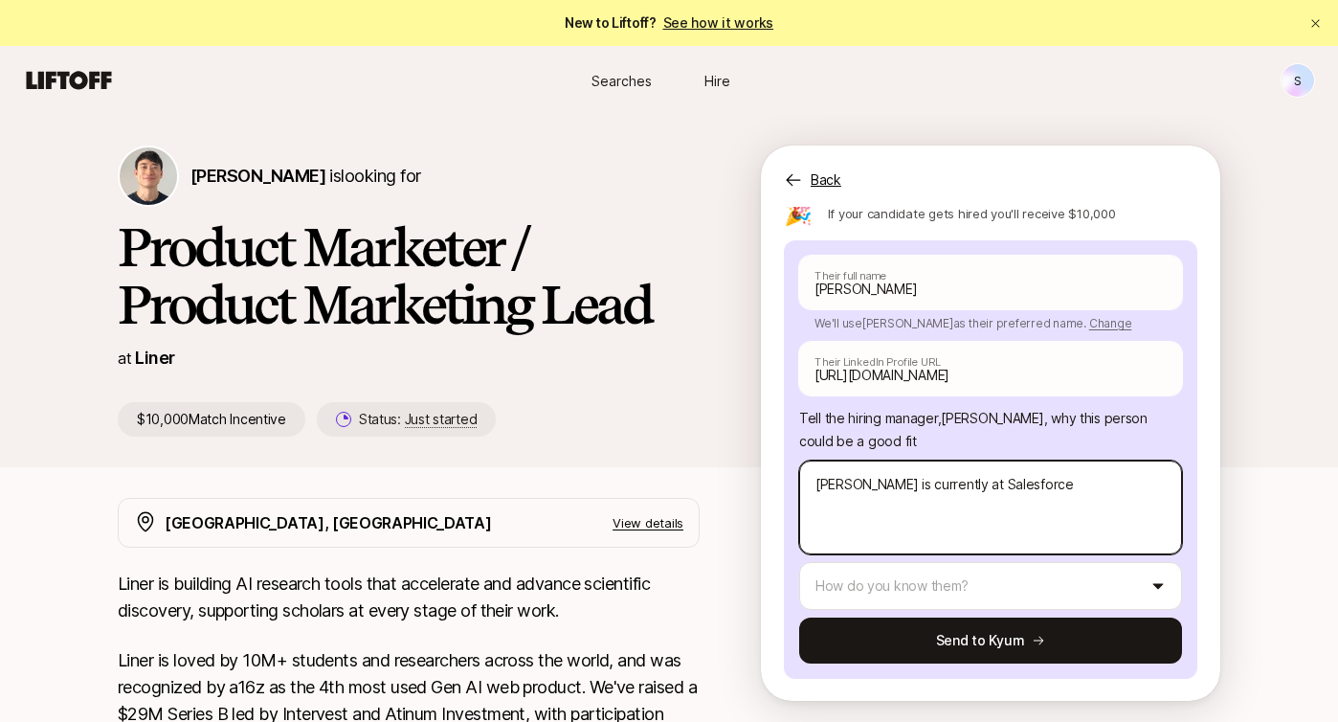
type textarea "[PERSON_NAME] is currently at Salesforce a"
type textarea "x"
type textarea "[PERSON_NAME] is currently at Salesforce an"
type textarea "x"
type textarea "[PERSON_NAME] is currently at Salesforce and"
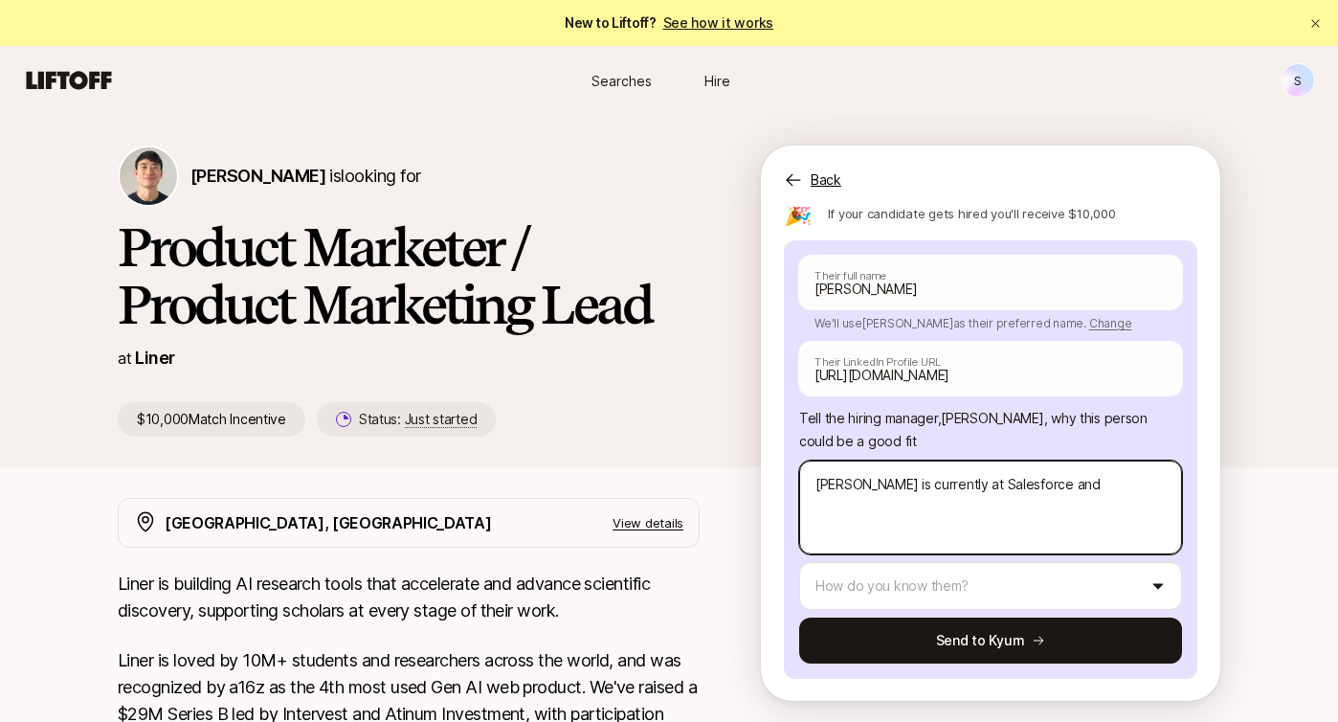
type textarea "x"
type textarea "[PERSON_NAME] is currently at Salesforce and a"
type textarea "x"
type textarea "[PERSON_NAME] is currently at Salesforce and al"
type textarea "x"
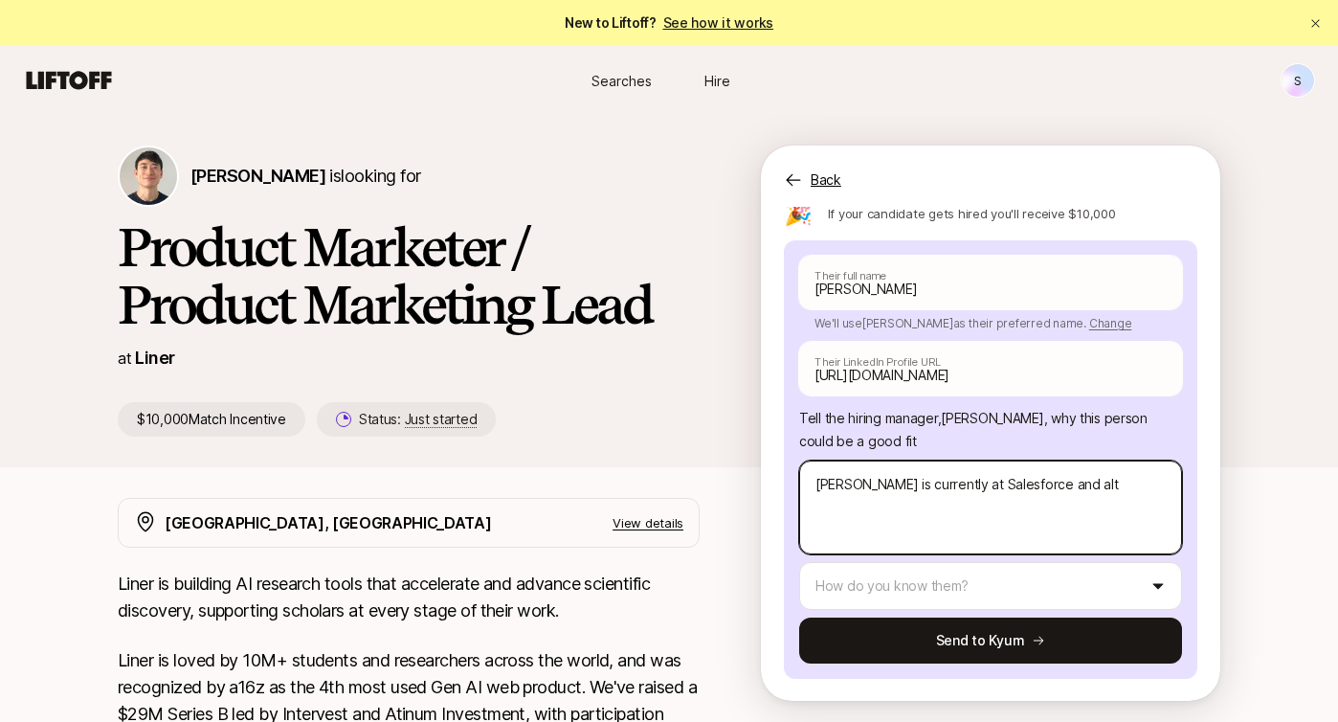
type textarea "[PERSON_NAME] is currently at Salesforce and alth"
type textarea "x"
type textarea "[PERSON_NAME] is currently at Salesforce and altho"
type textarea "x"
type textarea "[PERSON_NAME] is currently at Salesforce and althou"
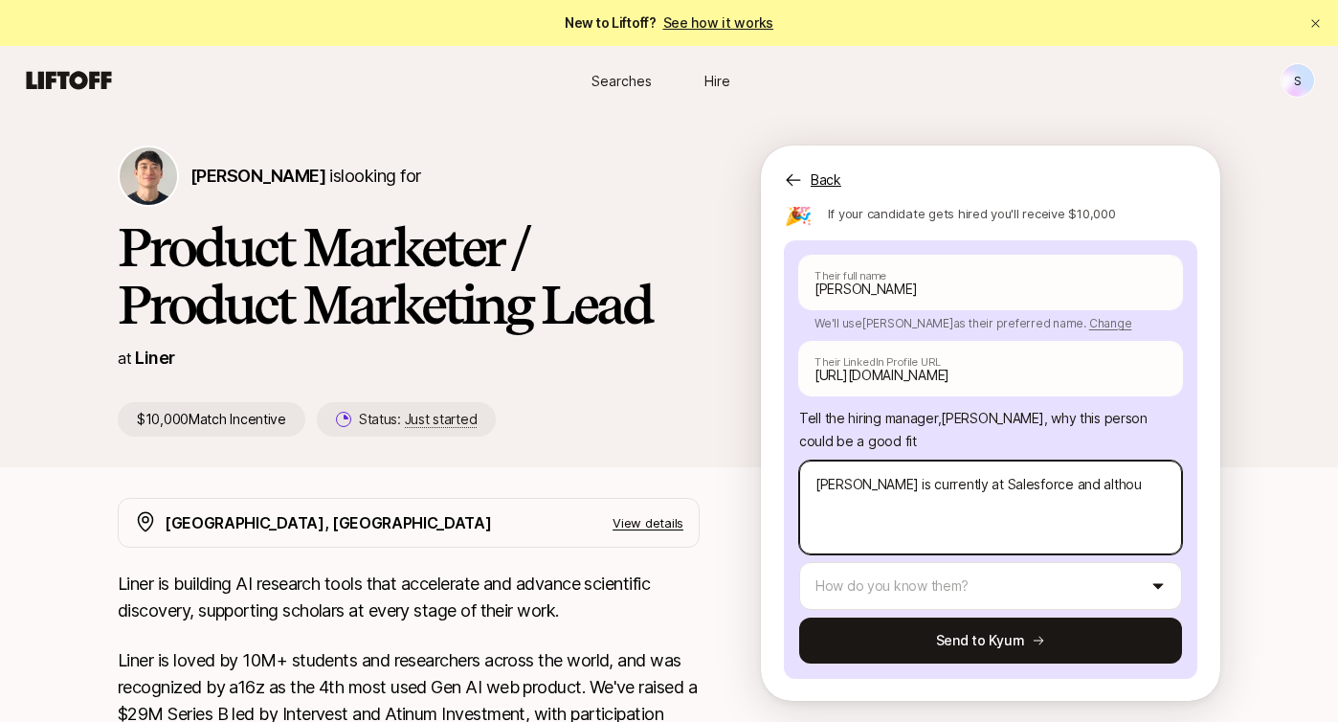
type textarea "x"
type textarea "[PERSON_NAME] is currently at Salesforce and althoug"
type textarea "x"
type textarea "[PERSON_NAME] is currently at Salesforce and although"
type textarea "x"
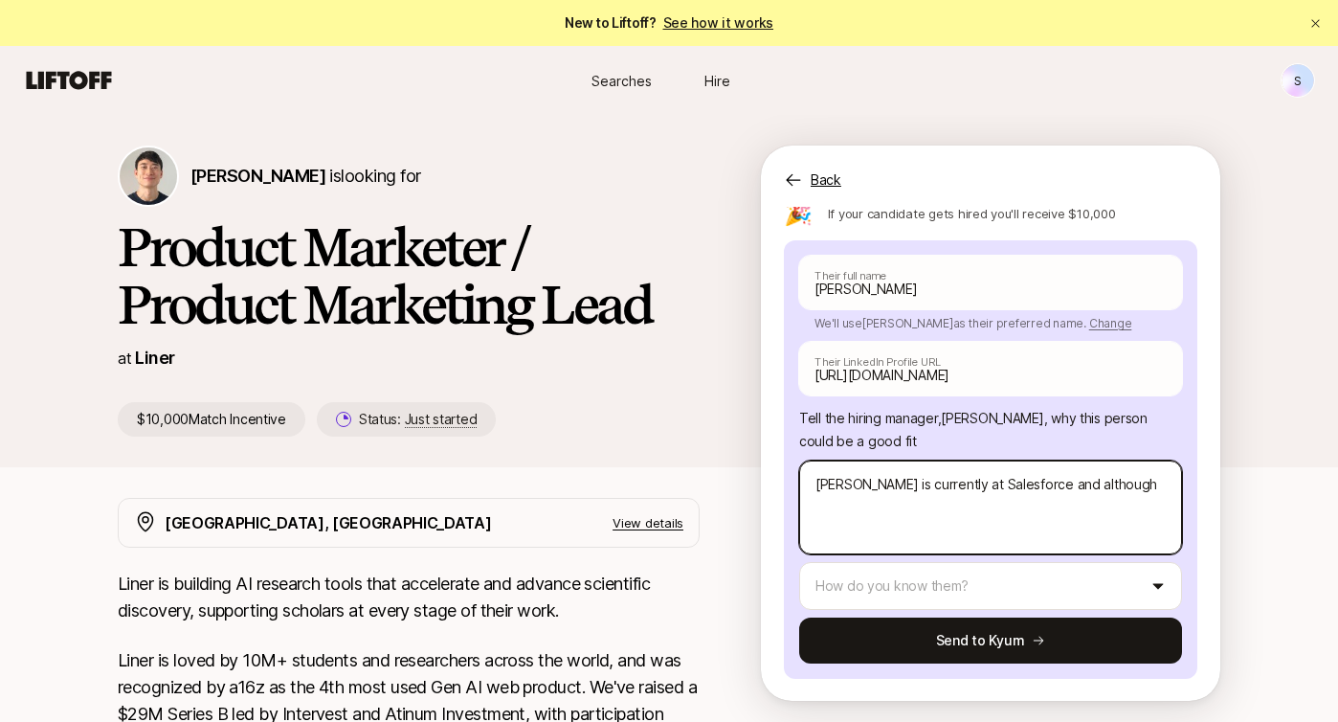
type textarea "[PERSON_NAME] is currently at Salesforce and although"
type textarea "x"
type textarea "[PERSON_NAME] is currently at Salesforce and although yo"
type textarea "x"
type textarea "[PERSON_NAME] is currently at Salesforce and although you"
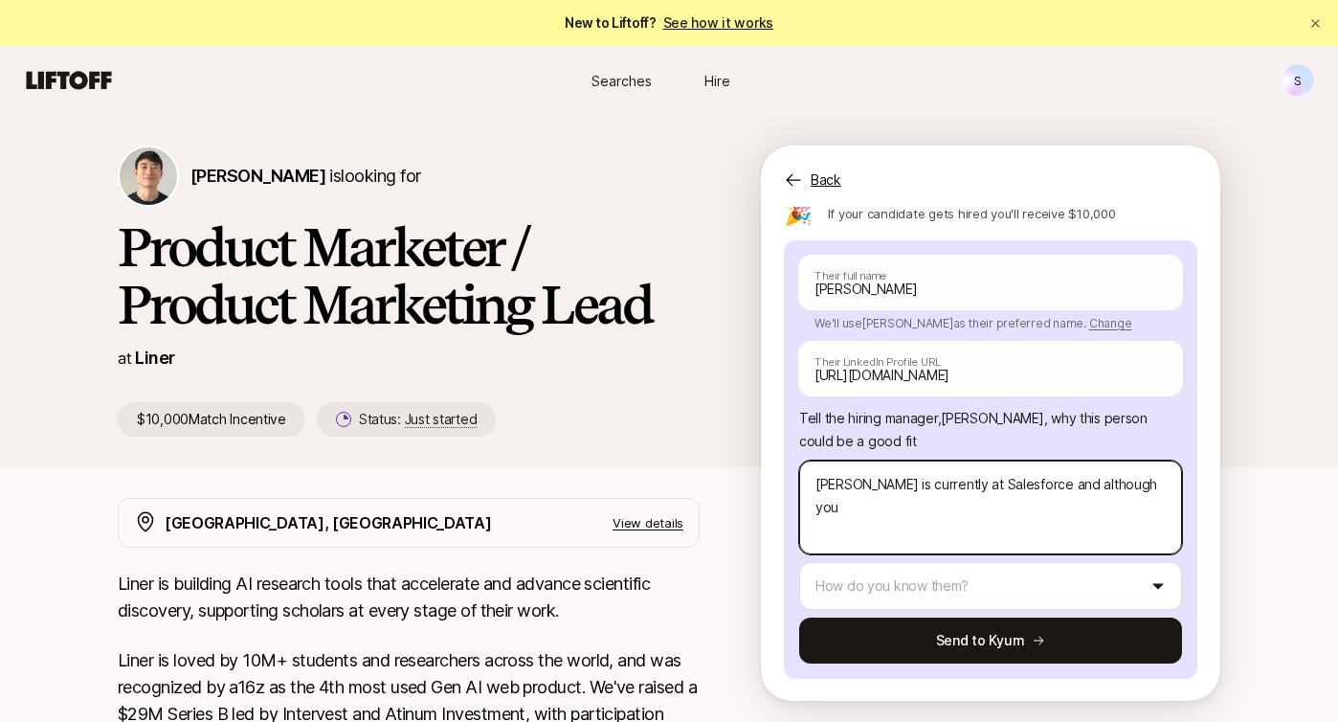
type textarea "x"
type textarea "[PERSON_NAME] is currently at Salesforce and although you'd"
type textarea "x"
type textarea "[PERSON_NAME] is currently at Salesforce and although you'd n"
type textarea "x"
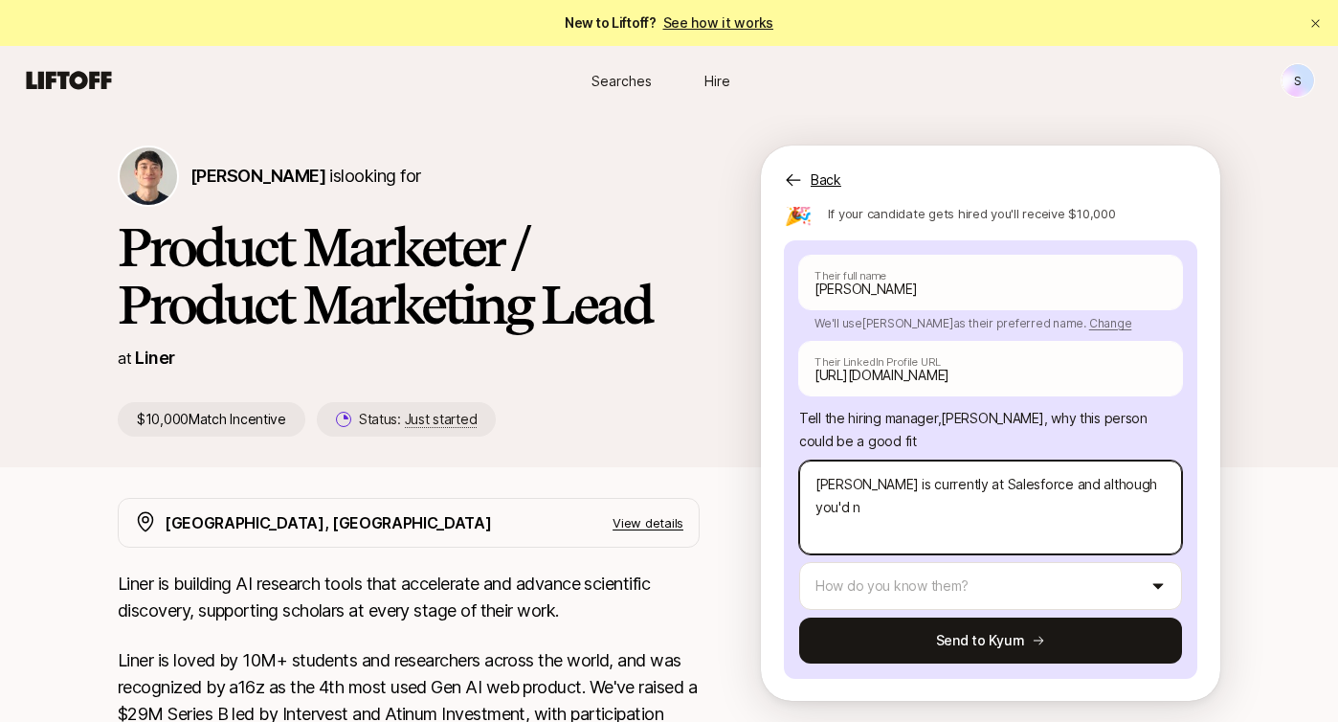
type textarea "[PERSON_NAME] is currently at Salesforce and although you'd ne"
type textarea "x"
type textarea "[PERSON_NAME] is currently at Salesforce and although you'd nev"
type textarea "x"
type textarea "[PERSON_NAME] is currently at Salesforce and although you'd neve"
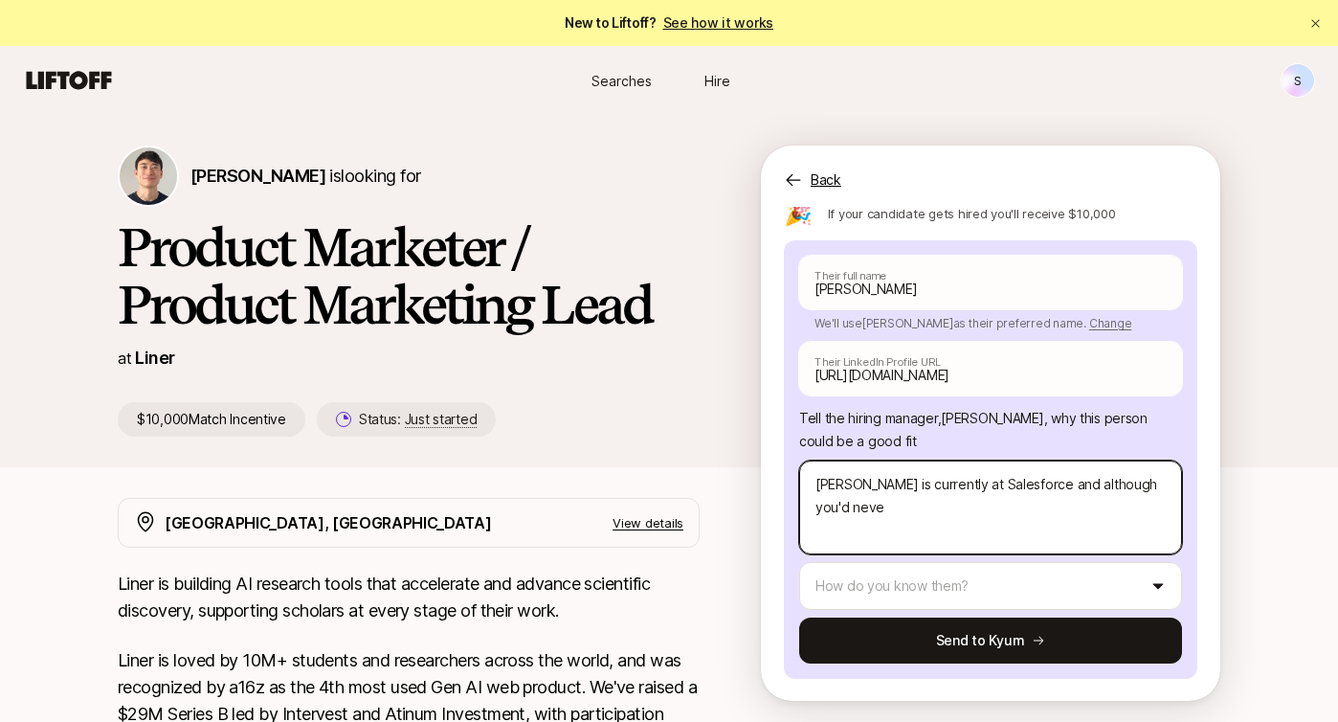
type textarea "x"
type textarea "[PERSON_NAME] is currently at Salesforce and although you'd never"
type textarea "x"
type textarea "[PERSON_NAME] is currently at Salesforce and although you'd never"
type textarea "x"
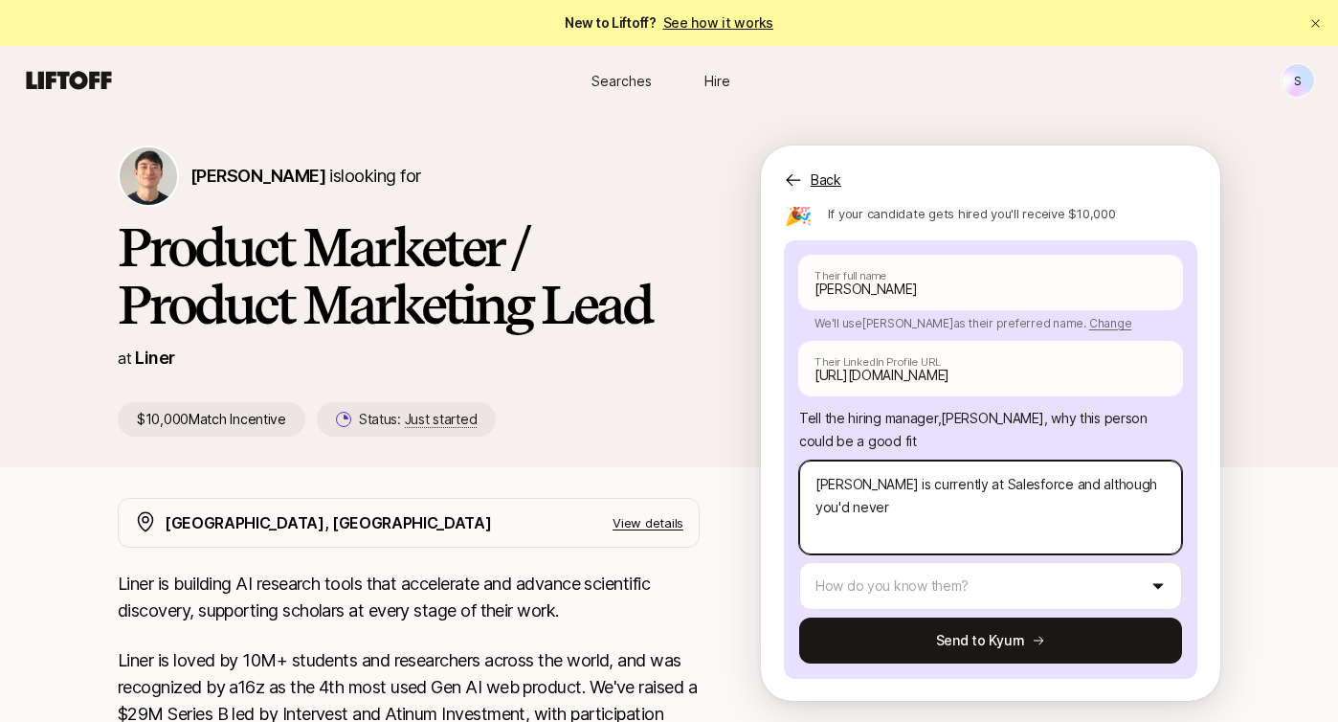
type textarea "[PERSON_NAME] is currently at Salesforce and although you'd never k"
type textarea "x"
type textarea "[PERSON_NAME] is currently at Salesforce and although you'd never kn"
type textarea "x"
type textarea "[PERSON_NAME] is currently at Salesforce and although you'd never kno"
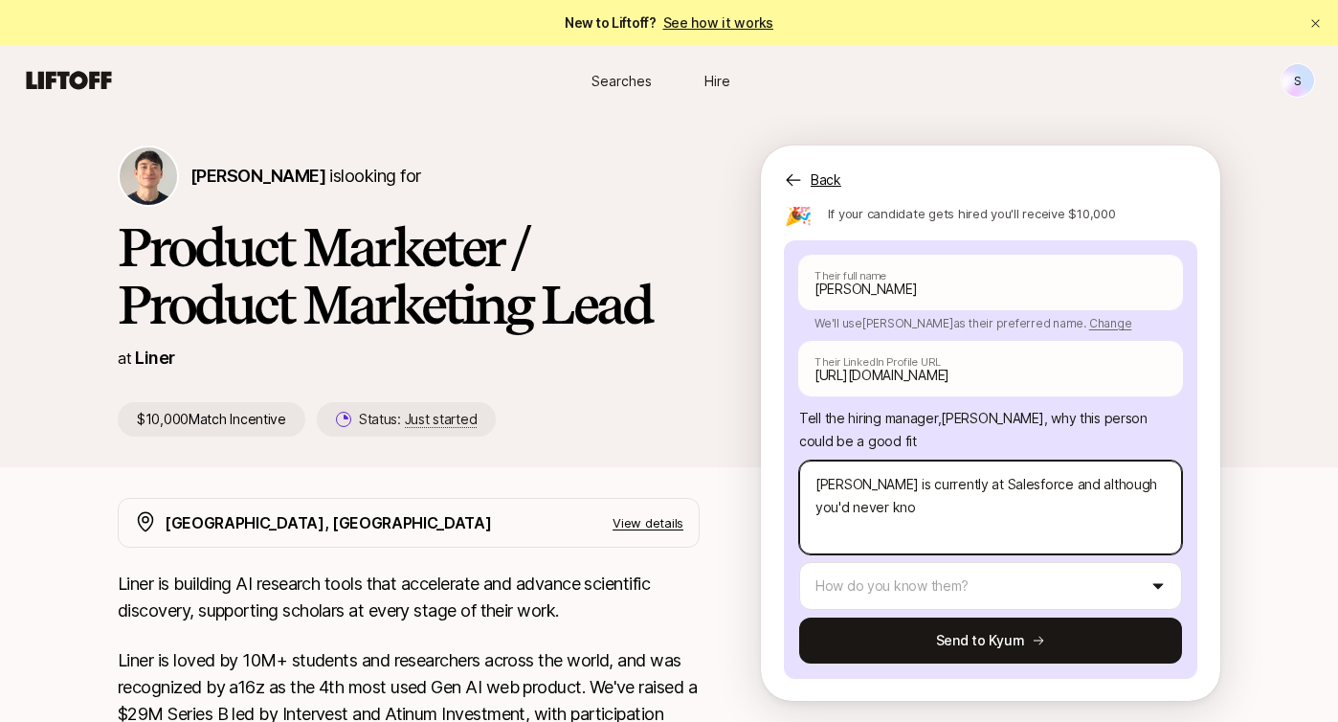
type textarea "x"
type textarea "[PERSON_NAME] is currently at Salesforce and although you'd never know"
type textarea "x"
type textarea "[PERSON_NAME] is currently at Salesforce and although you'd never know"
type textarea "x"
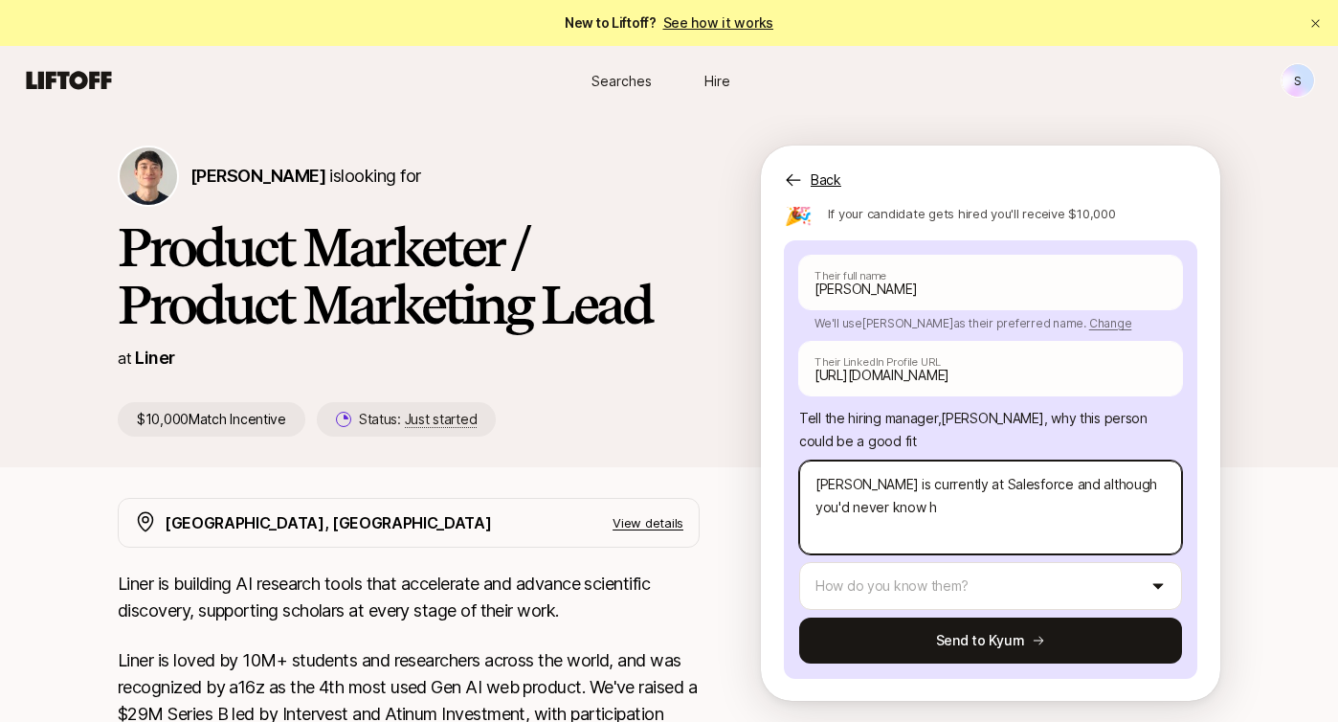
type textarea "[PERSON_NAME] is currently at Salesforce and although you'd never know he"
type textarea "x"
type textarea "[PERSON_NAME] is currently at Salesforce and although you'd never know he"
type textarea "x"
type textarea "[PERSON_NAME] is currently at Salesforce and although you'd never know he wa"
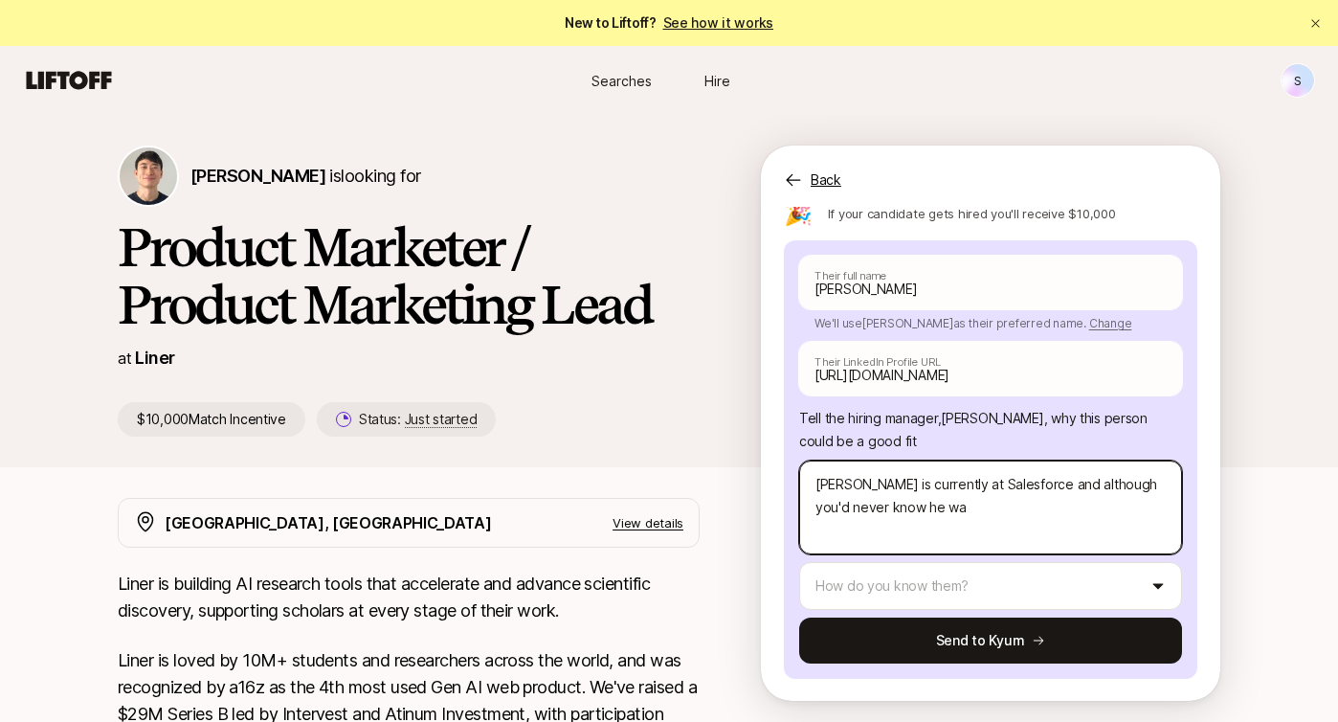
type textarea "x"
type textarea "[PERSON_NAME] is currently at Salesforce and although you'd never know he was"
type textarea "x"
type textarea "[PERSON_NAME] is currently at Salesforce and although you'd never know he was"
type textarea "x"
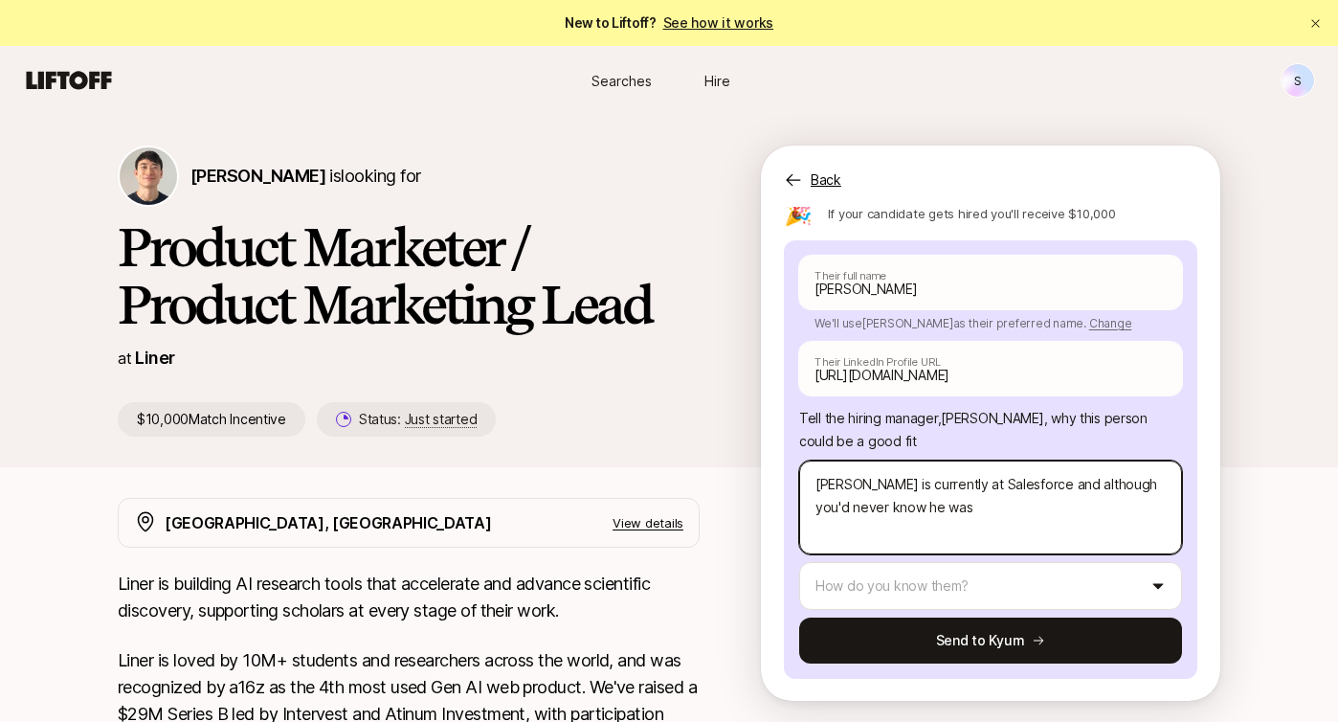
type textarea "[PERSON_NAME] is currently at Salesforce and although you'd never know he was l"
type textarea "x"
type textarea "[PERSON_NAME] is currently at Salesforce and although you'd never know he was lo"
type textarea "x"
type textarea "[PERSON_NAME] is currently at Salesforce and although you'd never know he was l…"
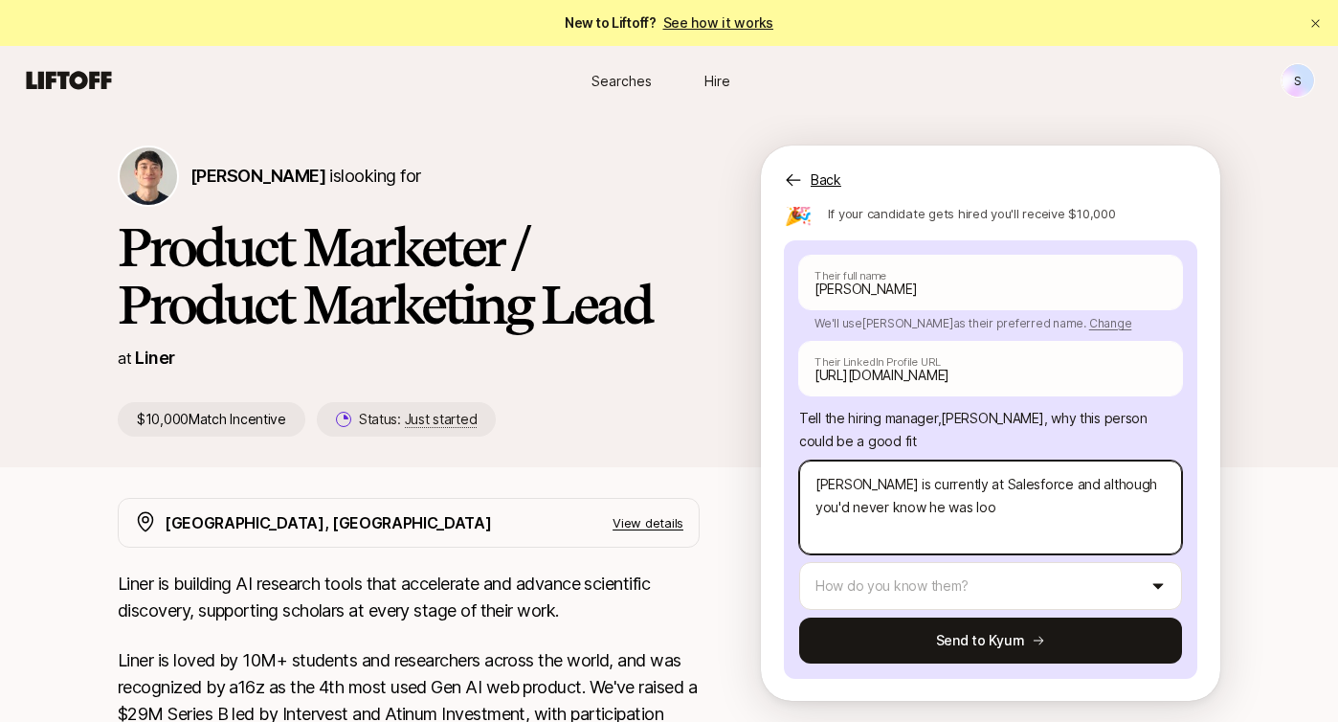
type textarea "x"
type textarea "[PERSON_NAME] is currently at Salesforce and although you'd never know he was l…"
type textarea "x"
type textarea "[PERSON_NAME] is currently at Salesforce and although you'd never know he was l…"
type textarea "x"
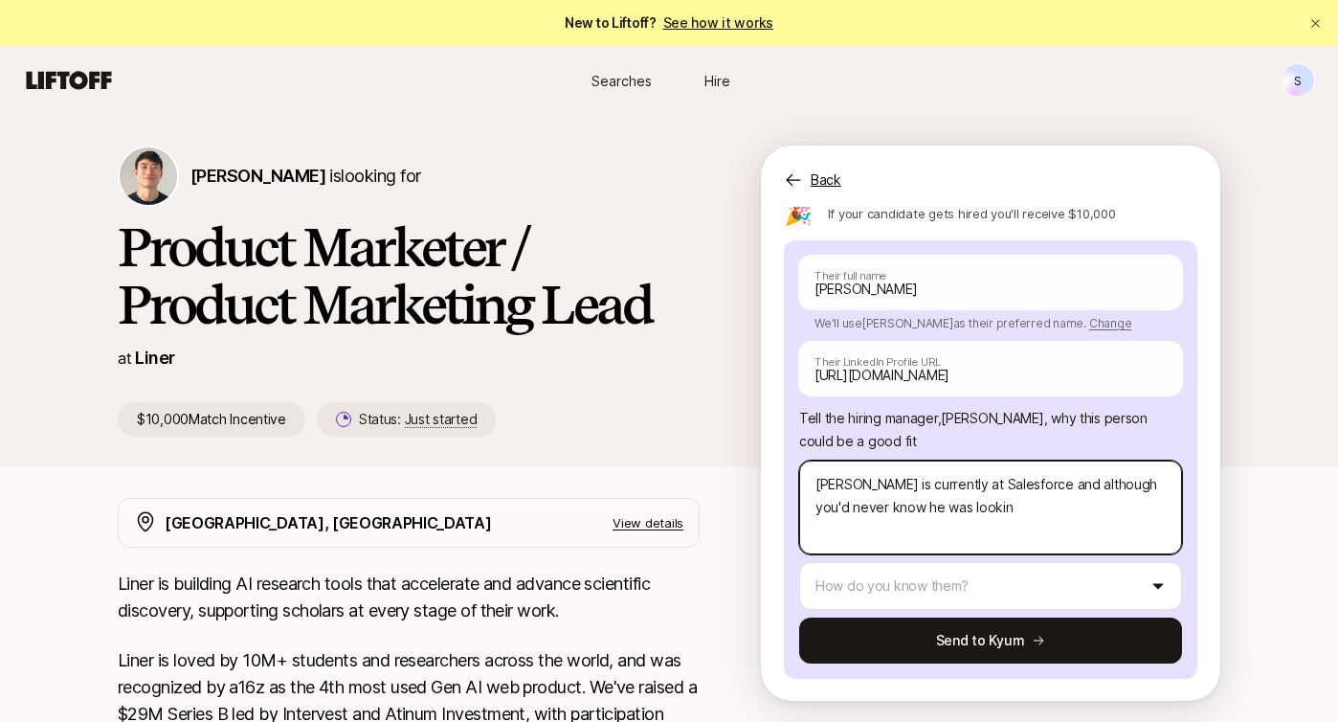
type textarea "[PERSON_NAME] is currently at Salesforce and although you'd never know he was l…"
type textarea "x"
type textarea "[PERSON_NAME] is currently at Salesforce and although you'd never know he was l…"
type textarea "x"
type textarea "[PERSON_NAME] is currently at Salesforce and although you'd never know he was l…"
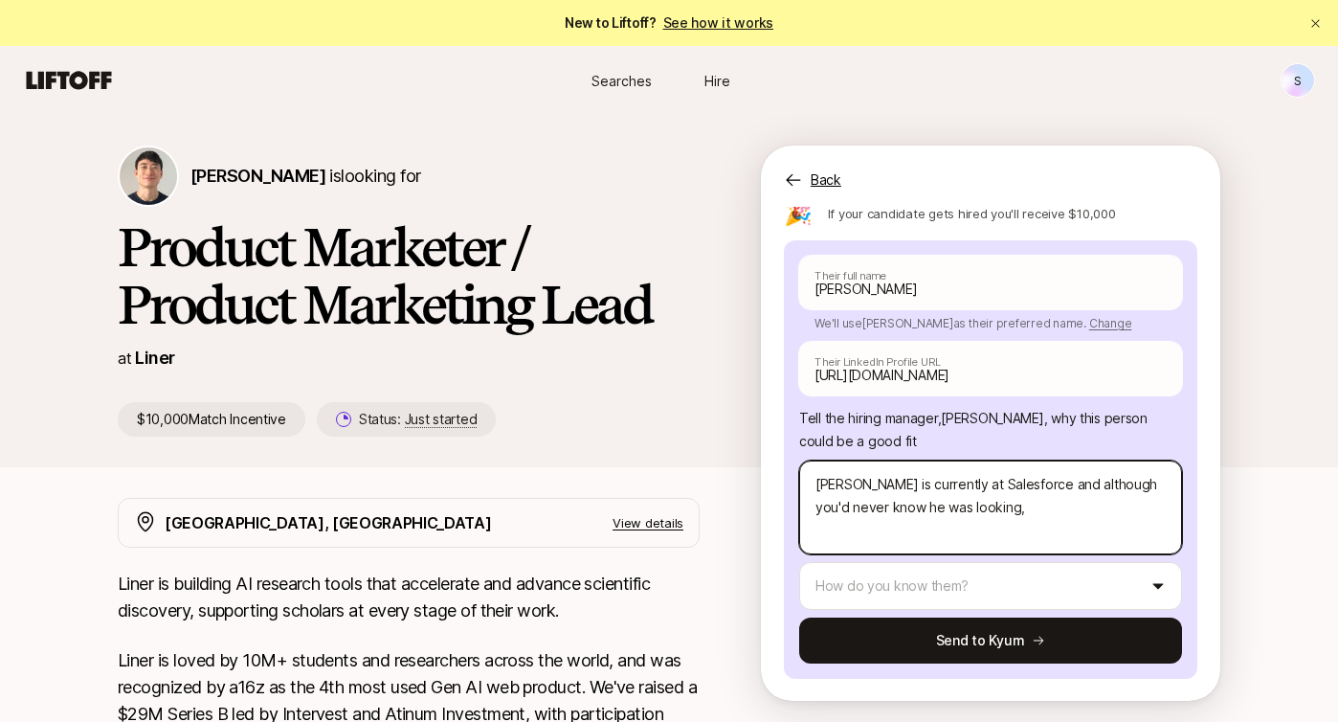
type textarea "x"
type textarea "[PERSON_NAME] is currently at Salesforce and although you'd never know he was l…"
type textarea "x"
type textarea "[PERSON_NAME] is currently at Salesforce and although you'd never know he was l…"
type textarea "x"
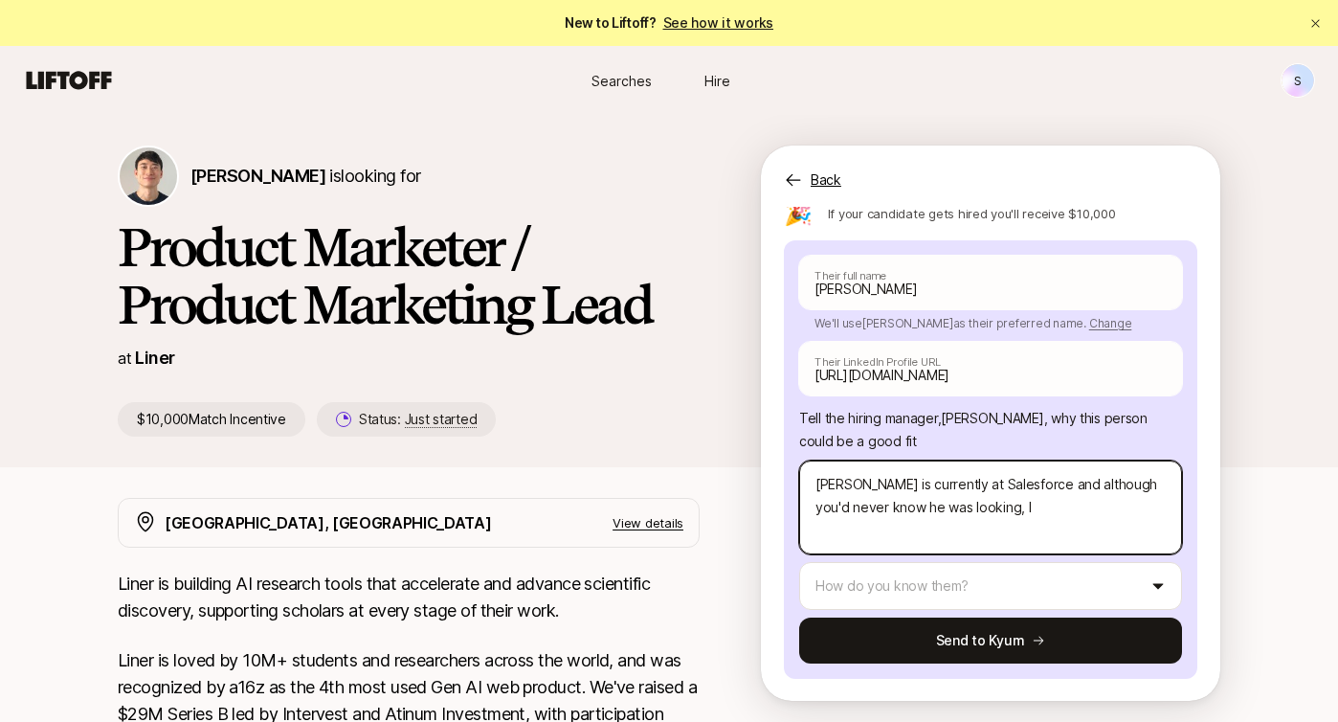
type textarea "[PERSON_NAME] is currently at Salesforce and although you'd never know he was l…"
type textarea "x"
type textarea "[PERSON_NAME] is currently at Salesforce and although you'd never know he was l…"
type textarea "x"
type textarea "[PERSON_NAME] is currently at Salesforce and although you'd never know he was l…"
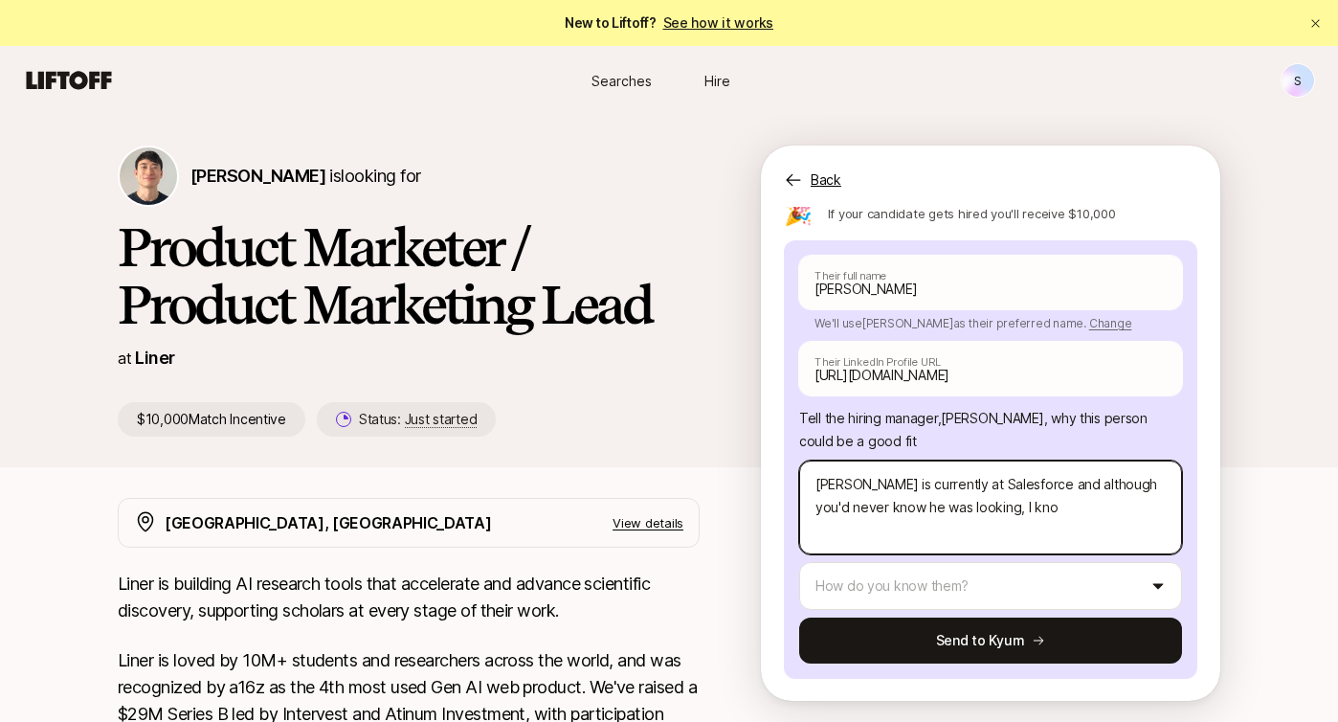
type textarea "x"
type textarea "[PERSON_NAME] is currently at Salesforce and although you'd never know he was l…"
type textarea "x"
type textarea "[PERSON_NAME] is currently at Salesforce and although you'd never know he was l…"
type textarea "x"
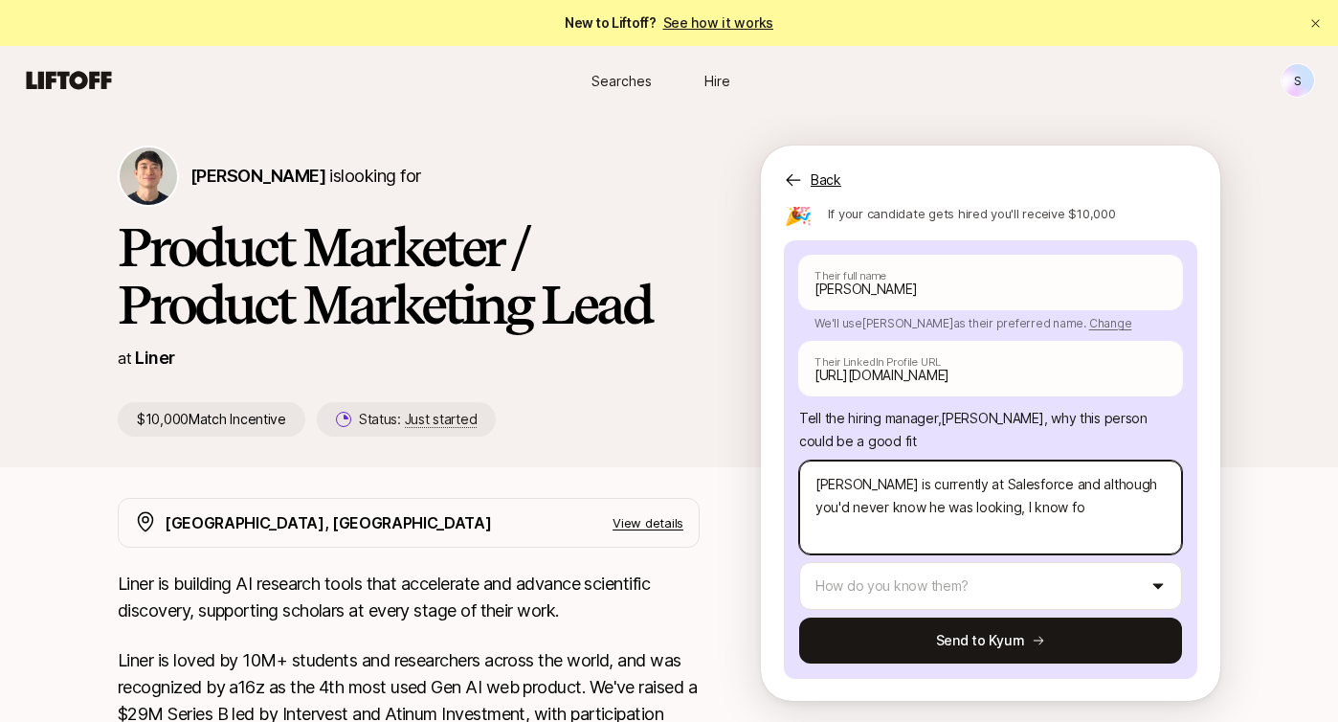
type textarea "[PERSON_NAME] is currently at Salesforce and although you'd never know he was l…"
type textarea "x"
type textarea "[PERSON_NAME] is currently at Salesforce and although you'd never know he was l…"
type textarea "x"
type textarea "[PERSON_NAME] is currently at Salesforce and although you'd never know he was l…"
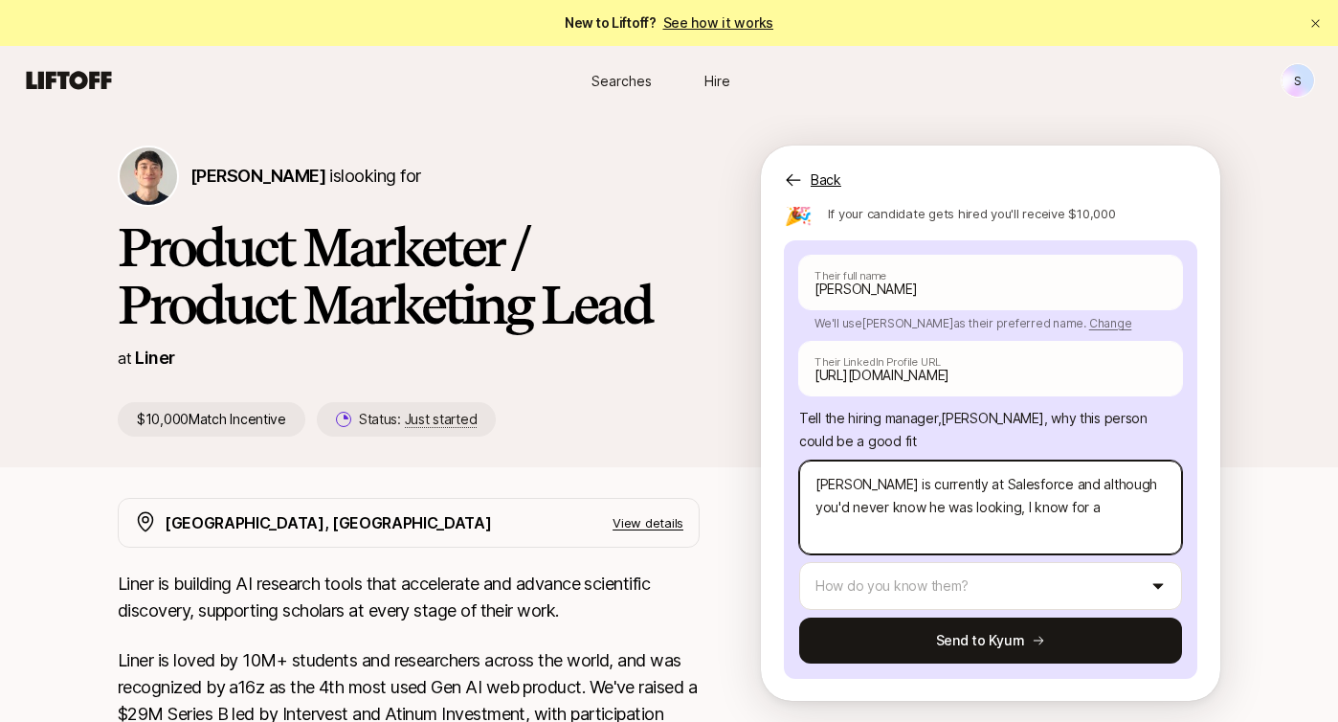
type textarea "x"
type textarea "[PERSON_NAME] is currently at Salesforce and although you'd never know he was l…"
type textarea "x"
type textarea "[PERSON_NAME] is currently at Salesforce and although you'd never know he was l…"
type textarea "x"
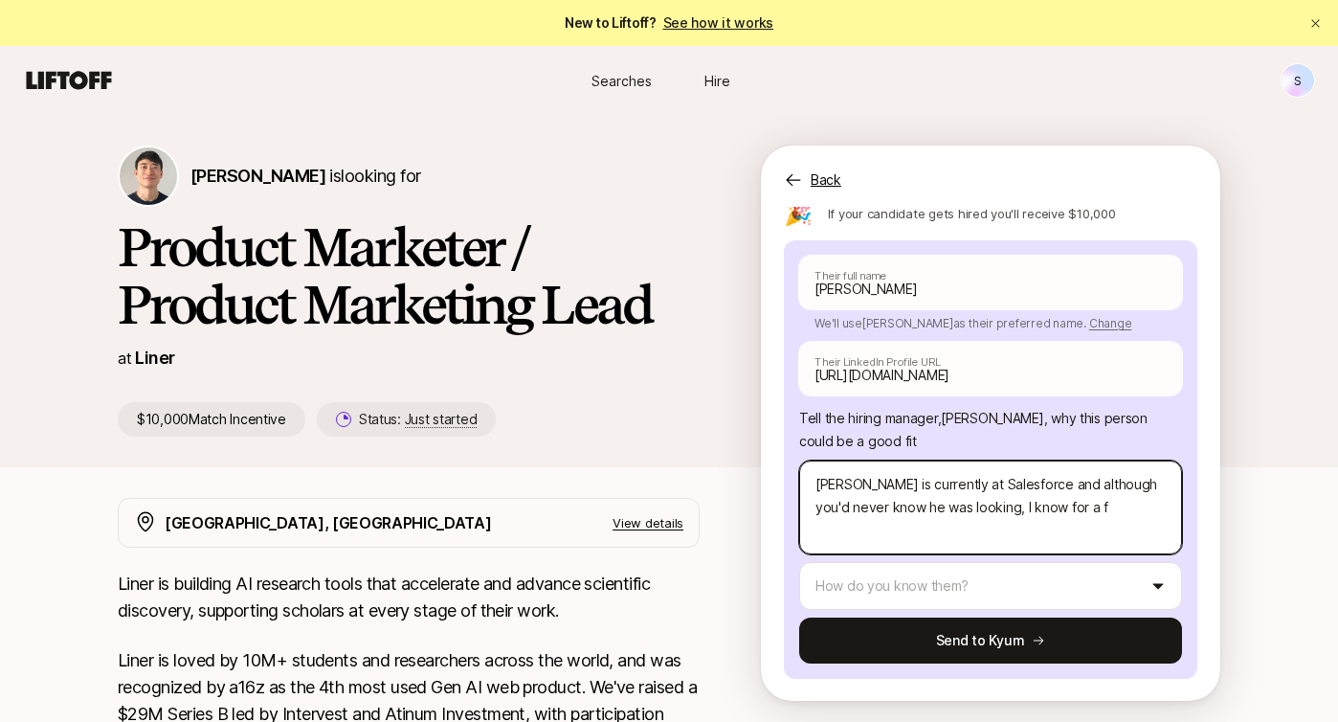
type textarea "[PERSON_NAME] is currently at Salesforce and although you'd never know he was l…"
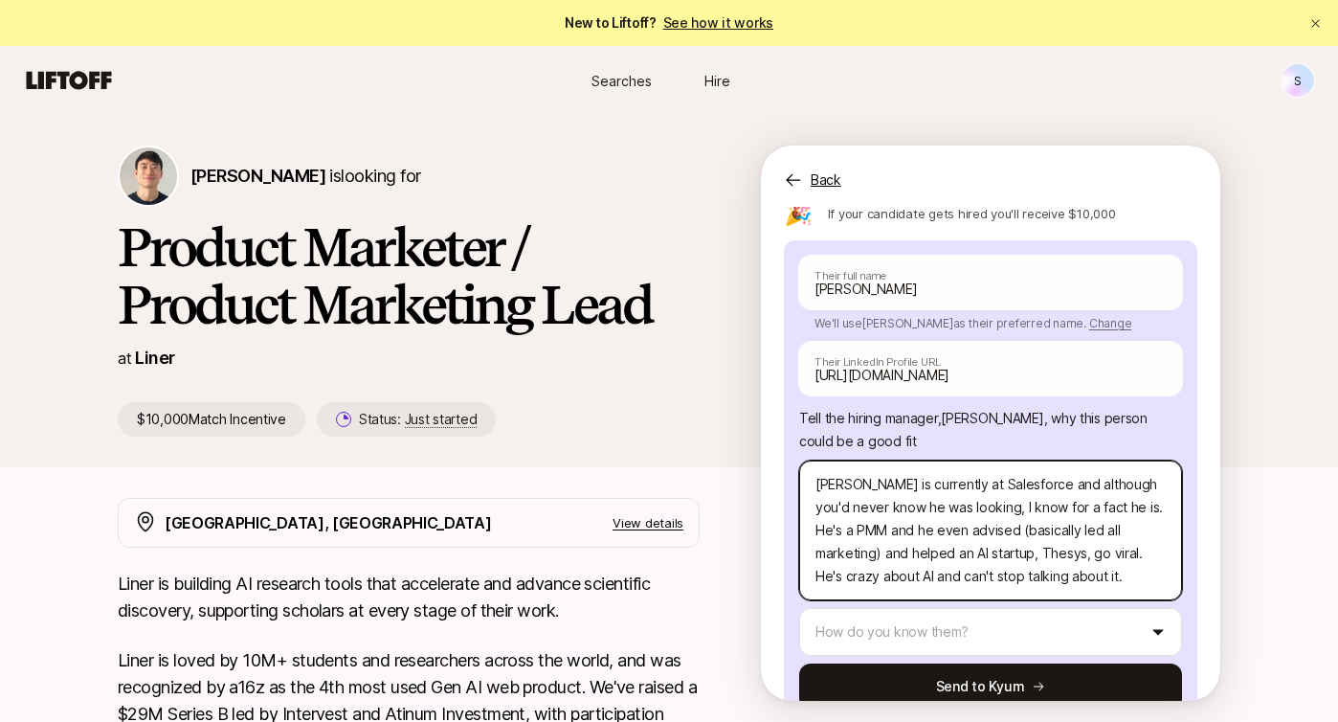
scroll to position [249, 0]
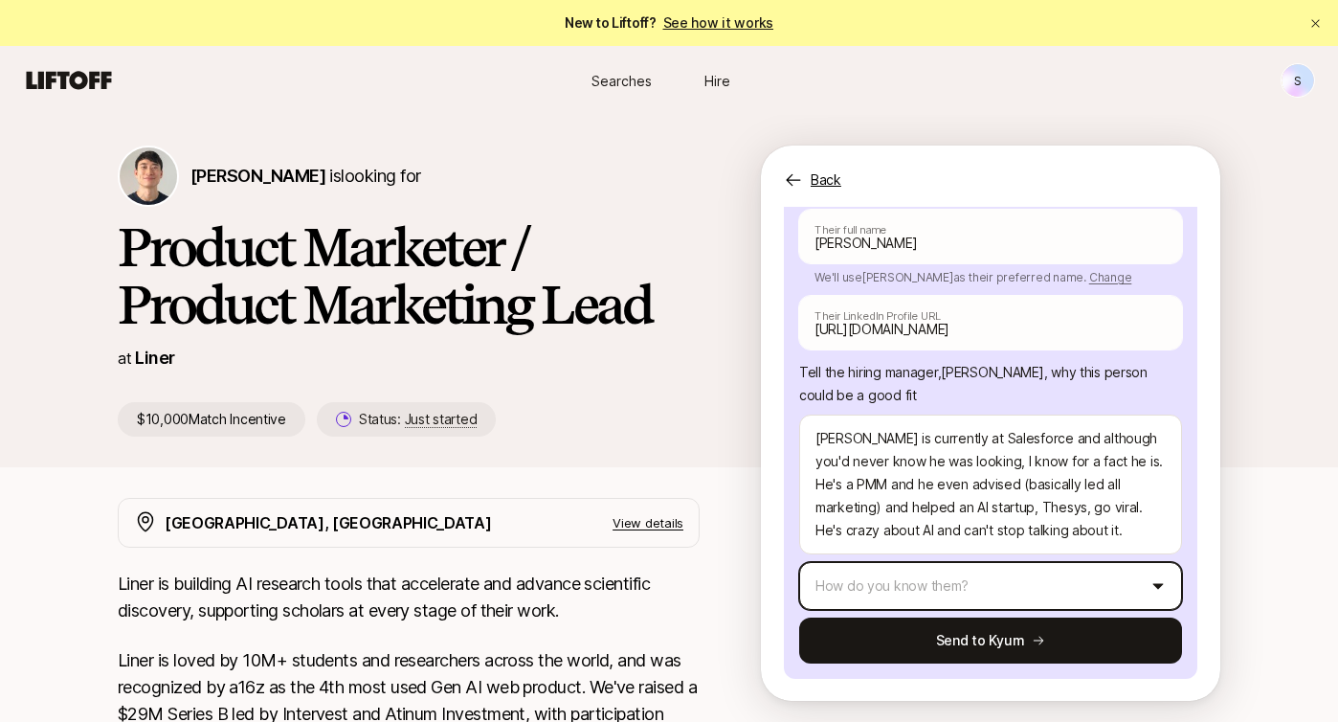
click at [837, 592] on html "New to Liftoff? See how it works S Searches Hire Searches Hire S [PERSON_NAME] …" at bounding box center [669, 361] width 1338 height 722
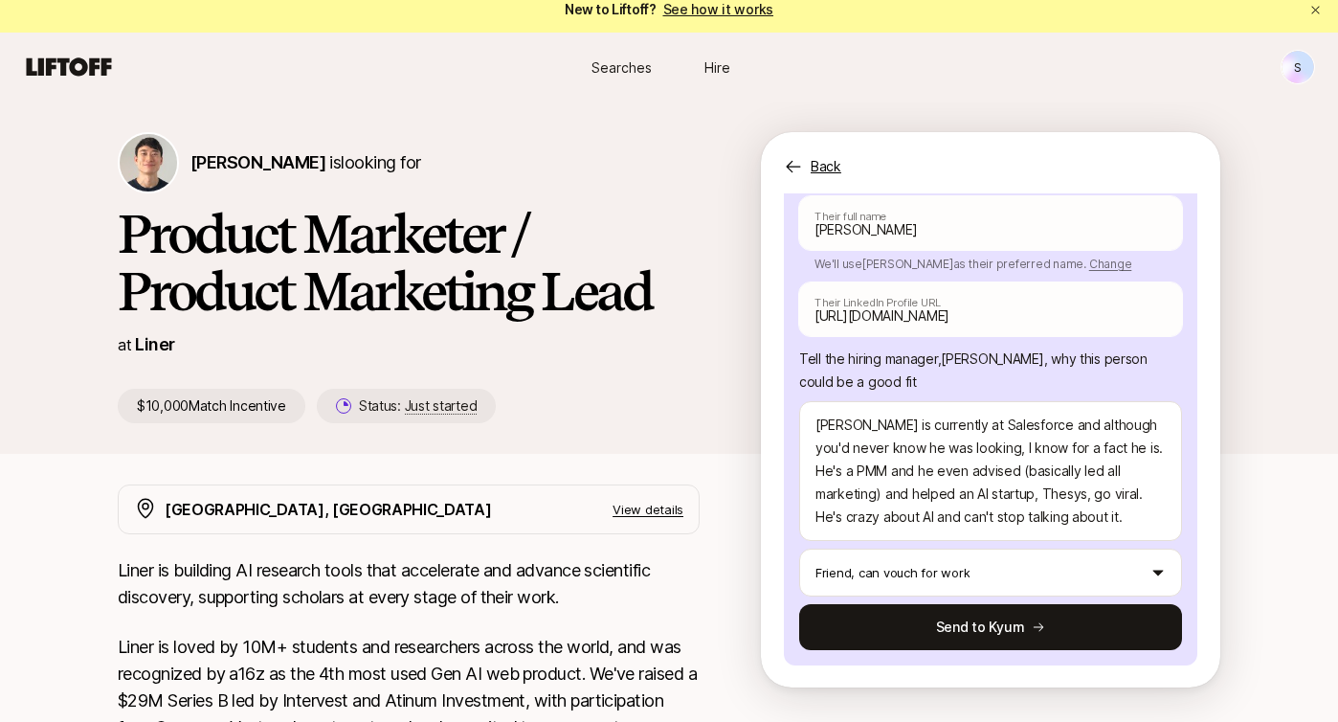
click at [1023, 620] on button "Send to Kyum" at bounding box center [990, 627] width 383 height 46
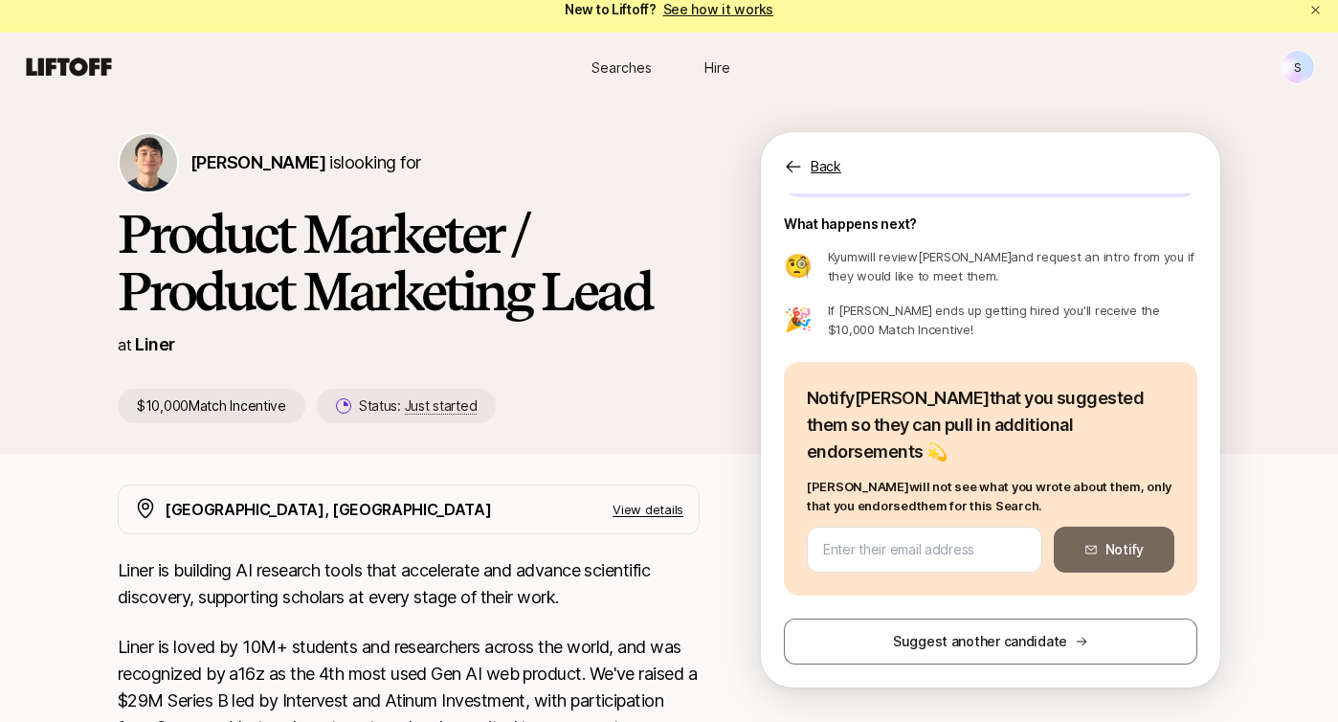
scroll to position [152, 0]
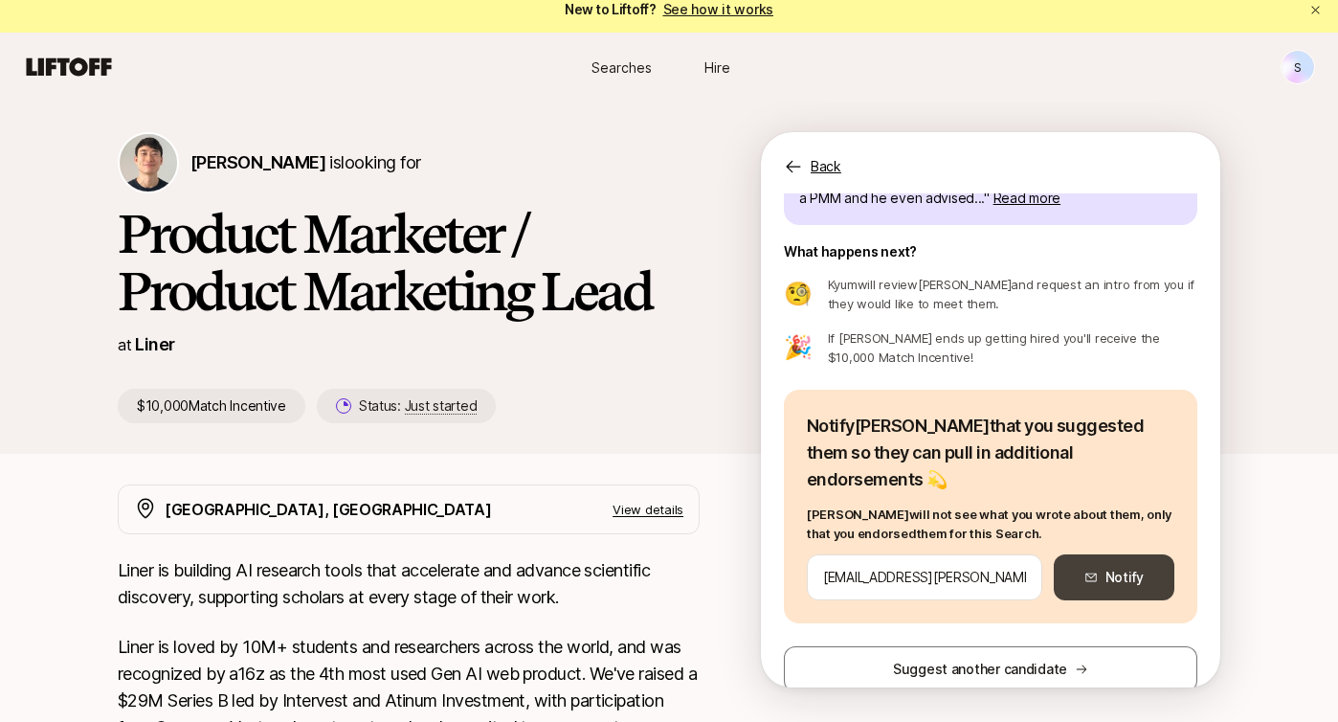
click at [1118, 554] on button "Notify" at bounding box center [1114, 577] width 121 height 46
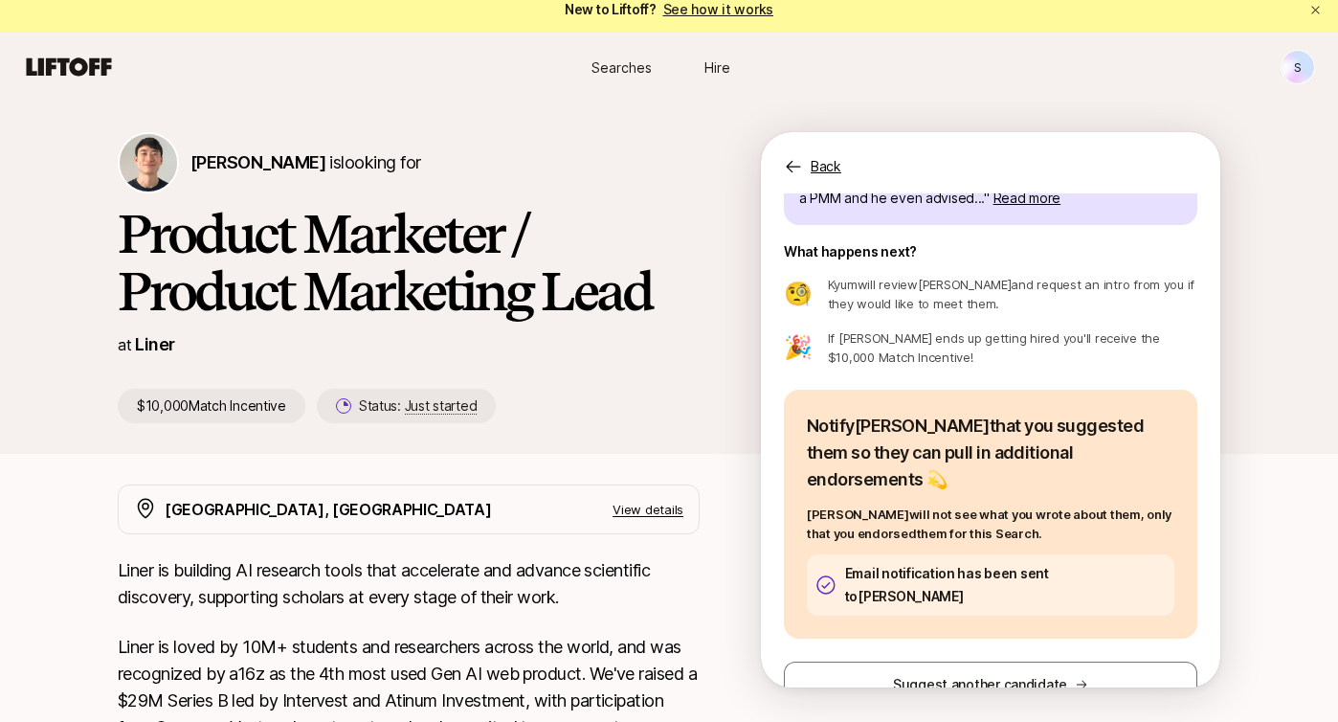
scroll to position [144, 0]
